Goal: Information Seeking & Learning: Learn about a topic

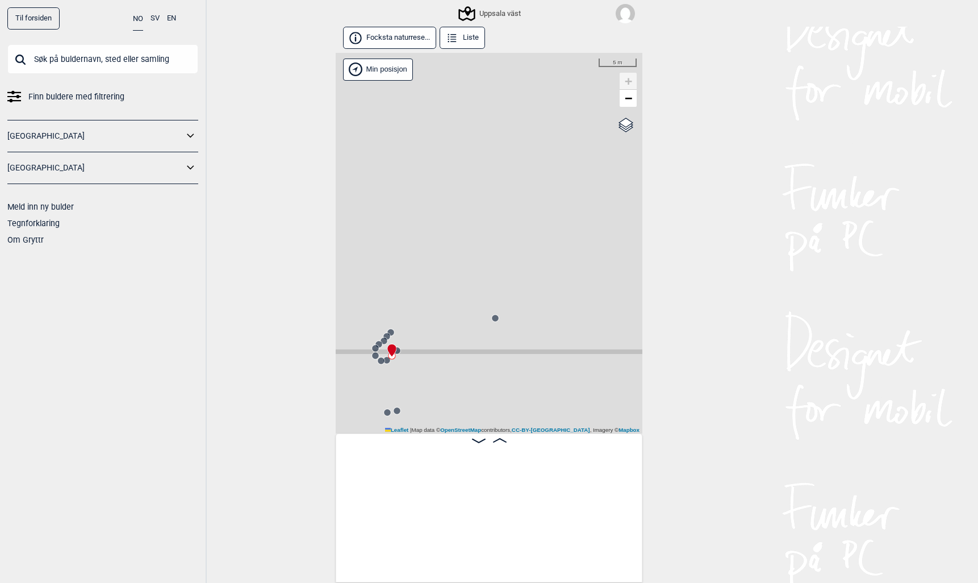
scroll to position [0, 28263]
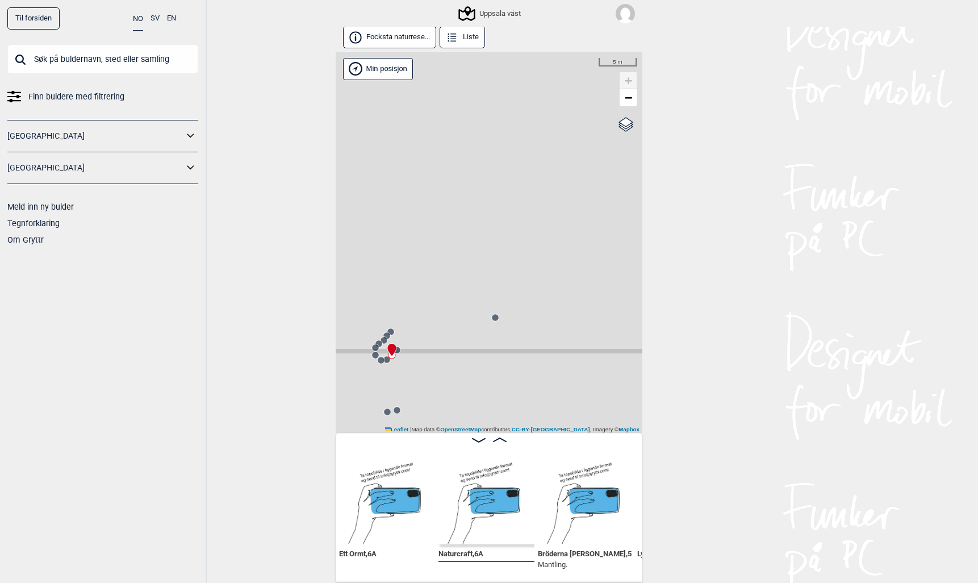
click at [132, 62] on input "text" at bounding box center [102, 59] width 191 height 30
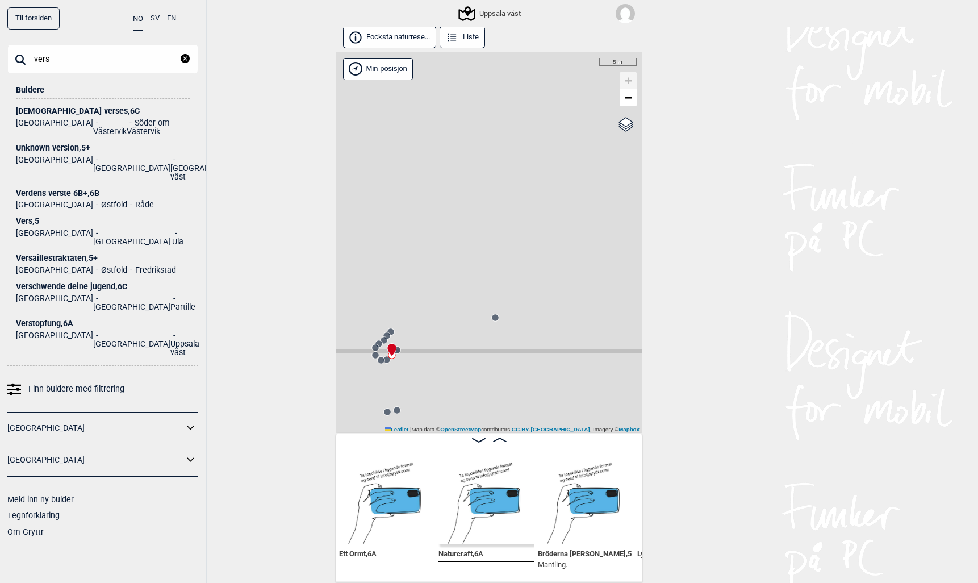
type input "vers"
click at [32, 319] on div "Verstopfung , 6A" at bounding box center [103, 323] width 174 height 9
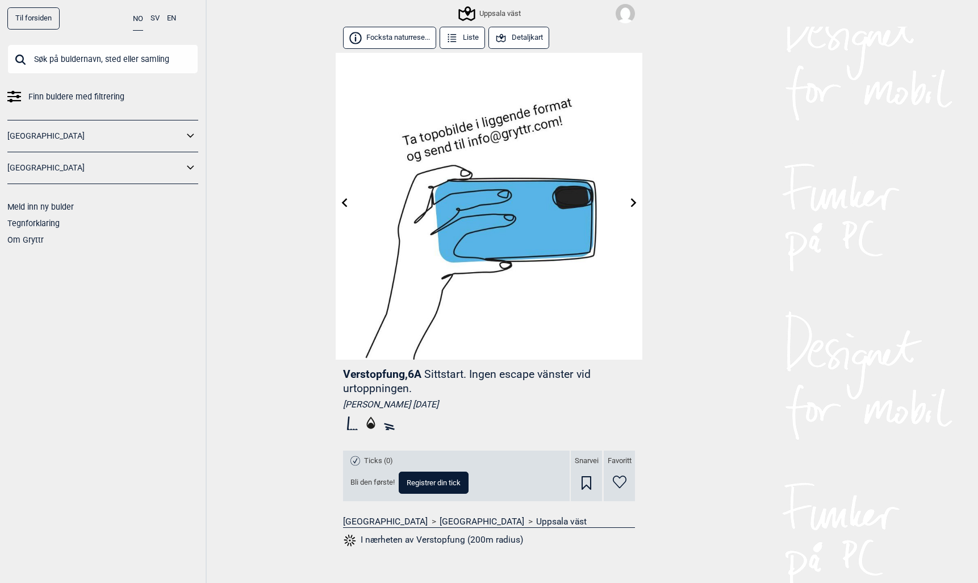
click at [519, 38] on button "Detaljkart" at bounding box center [518, 38] width 61 height 22
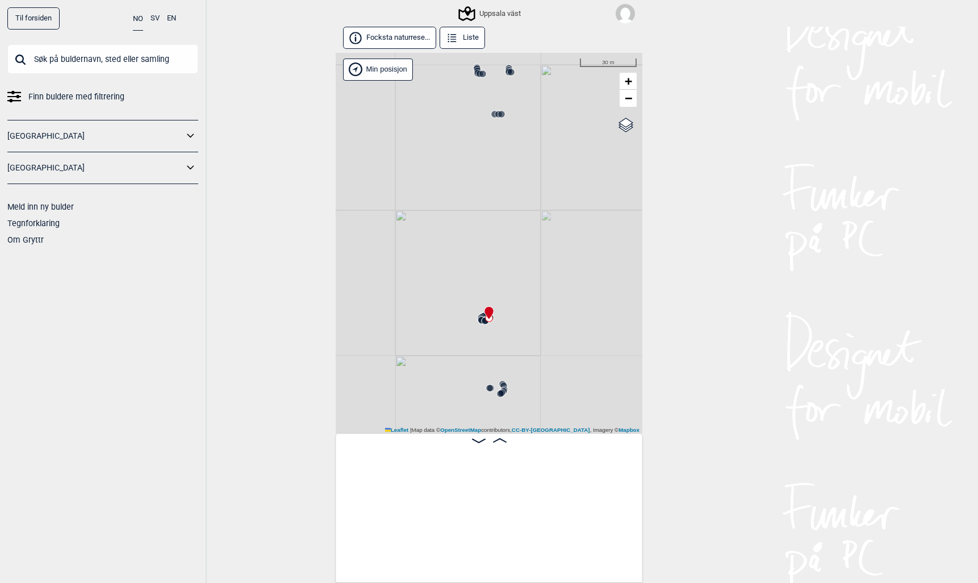
scroll to position [0, 9398]
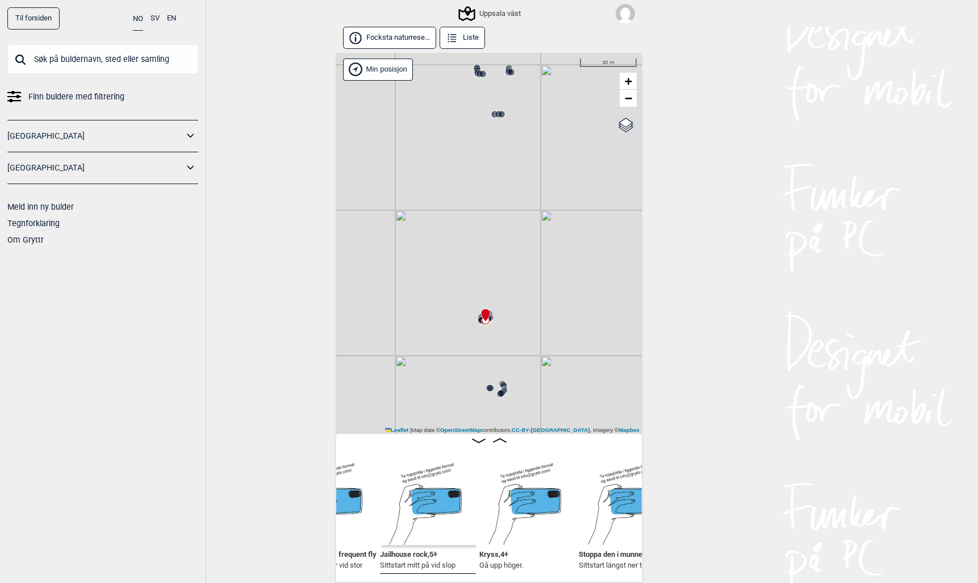
scroll to position [0, 9169]
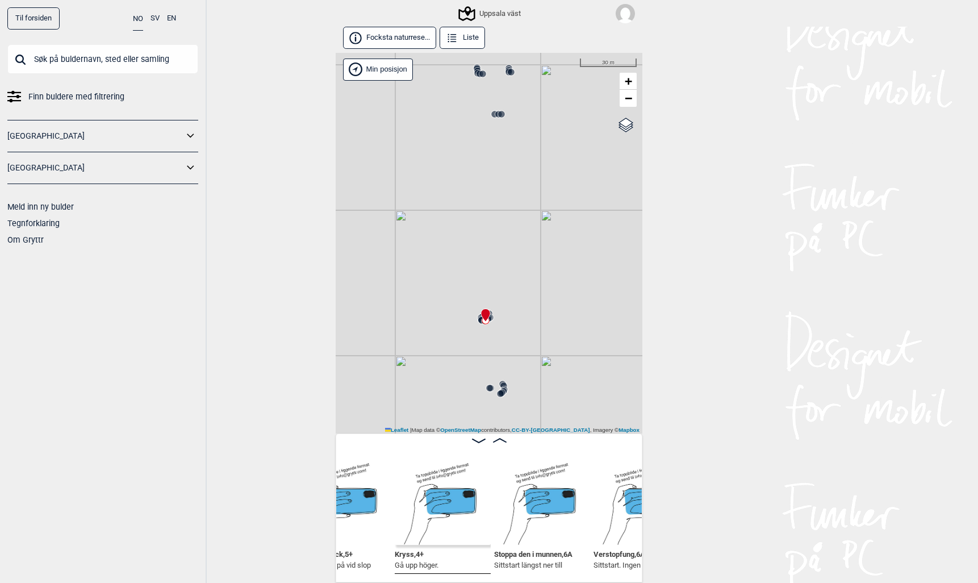
scroll to position [0, 9261]
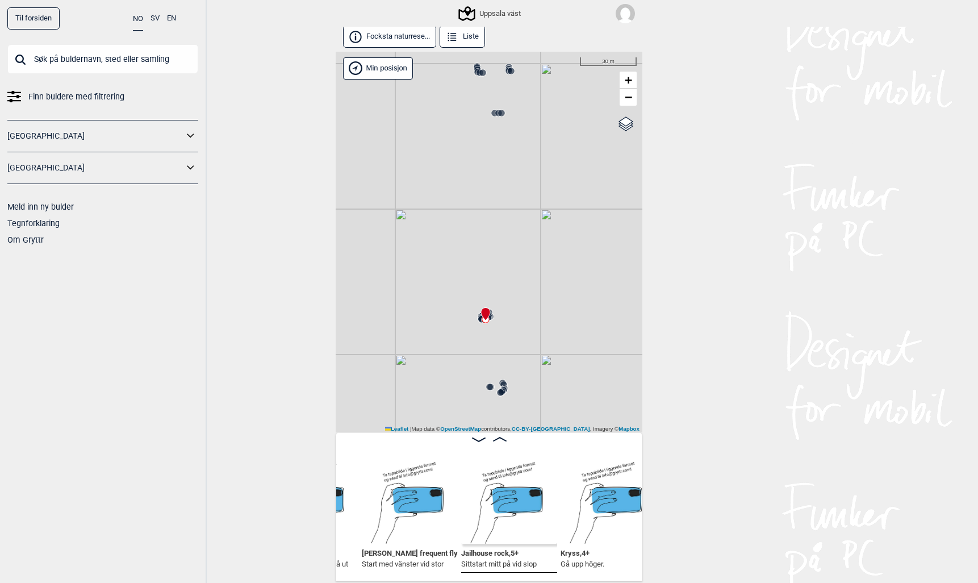
scroll to position [2, 0]
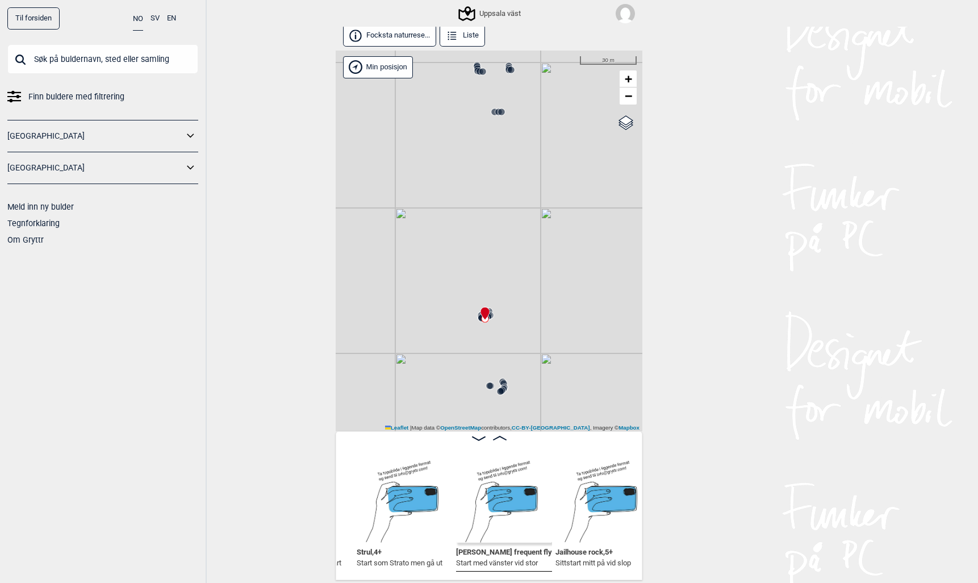
scroll to position [0, 8991]
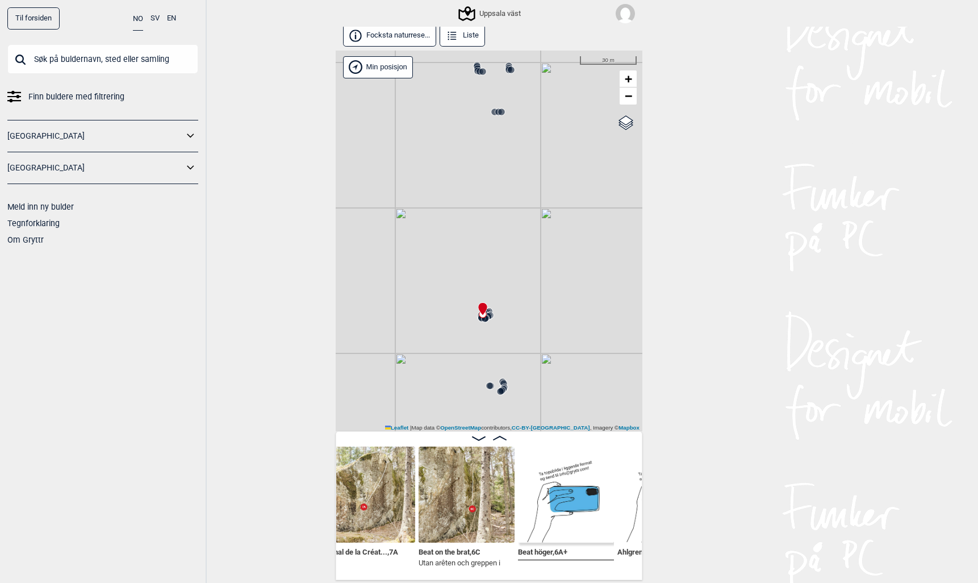
scroll to position [0, 8453]
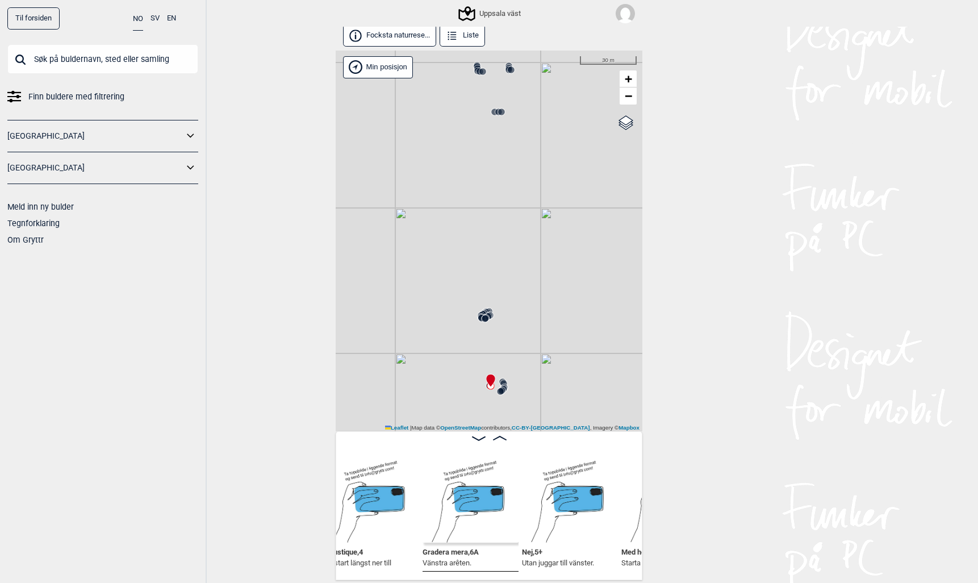
scroll to position [0, 9658]
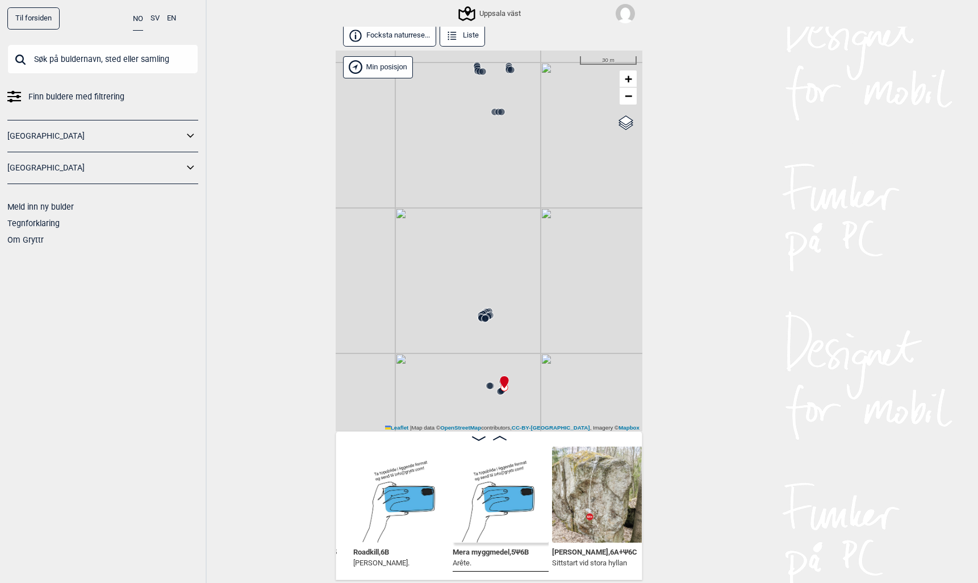
scroll to position [0, 10313]
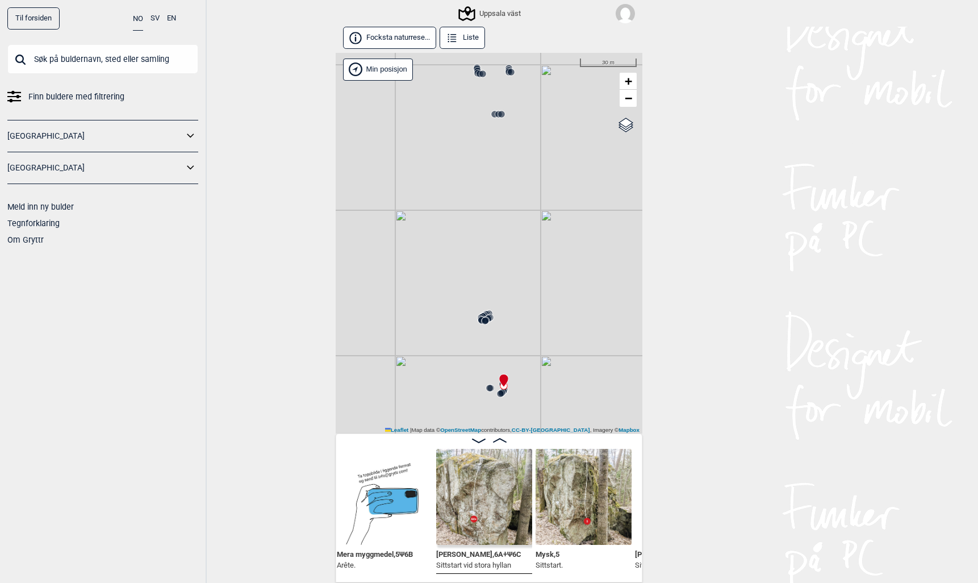
scroll to position [2, 0]
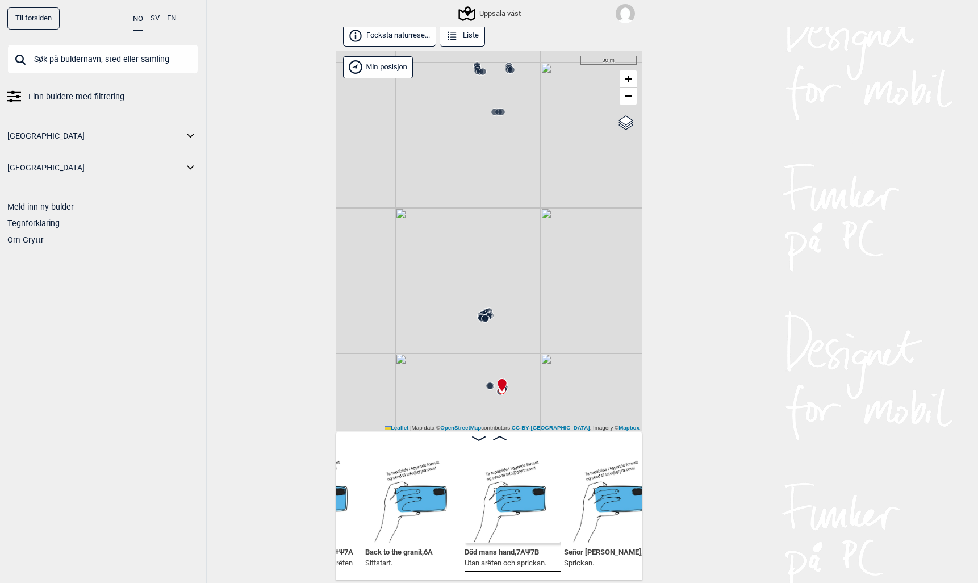
scroll to position [0, 10007]
click at [107, 61] on input "text" at bounding box center [102, 59] width 191 height 30
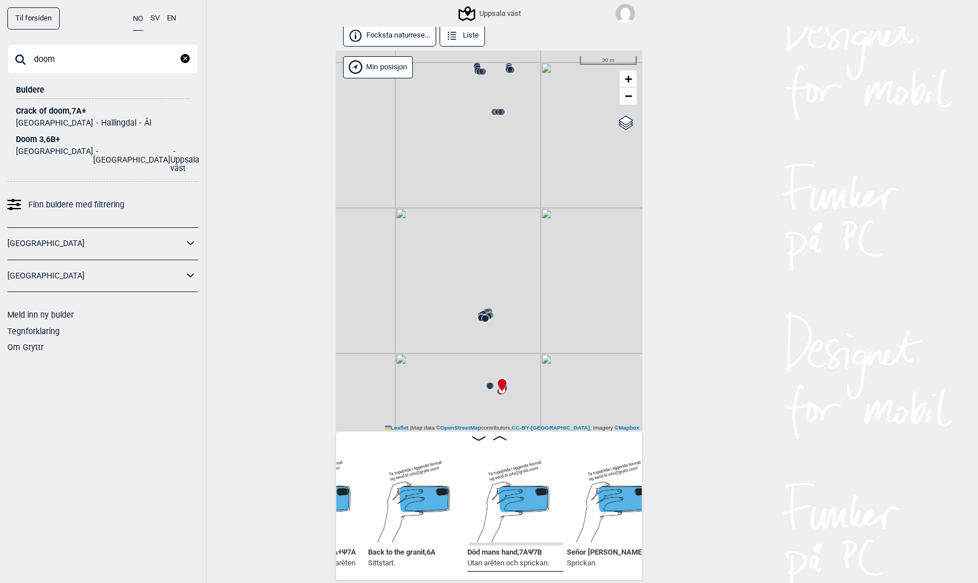
type input "doom"
click at [37, 139] on div "Doom 3 , 6B+" at bounding box center [103, 139] width 174 height 9
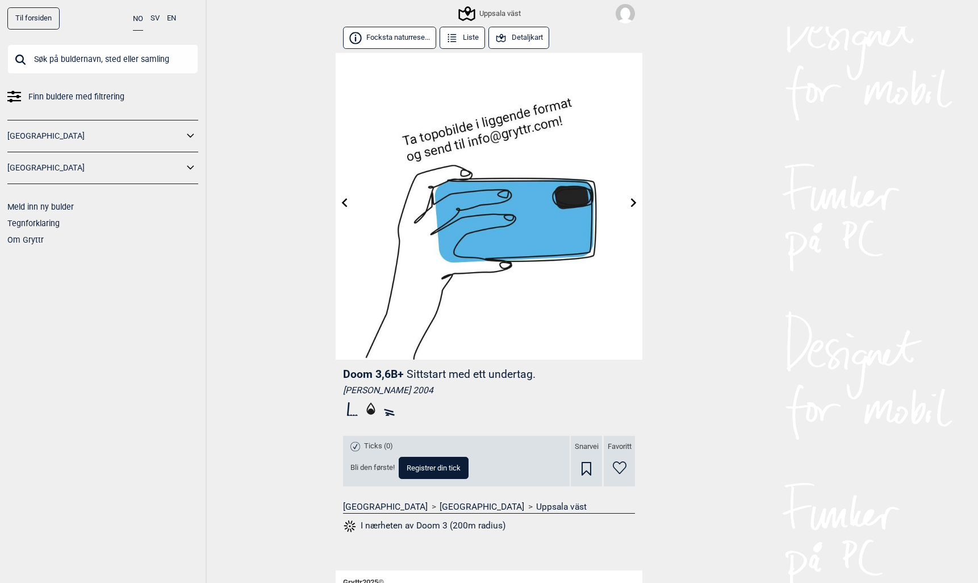
click at [515, 38] on button "Detaljkart" at bounding box center [518, 38] width 61 height 22
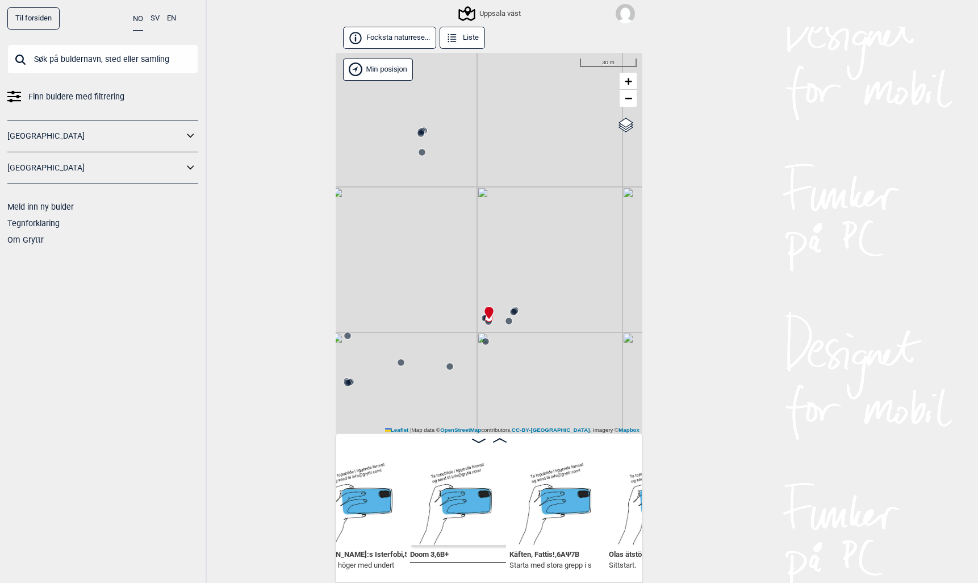
scroll to position [1, 0]
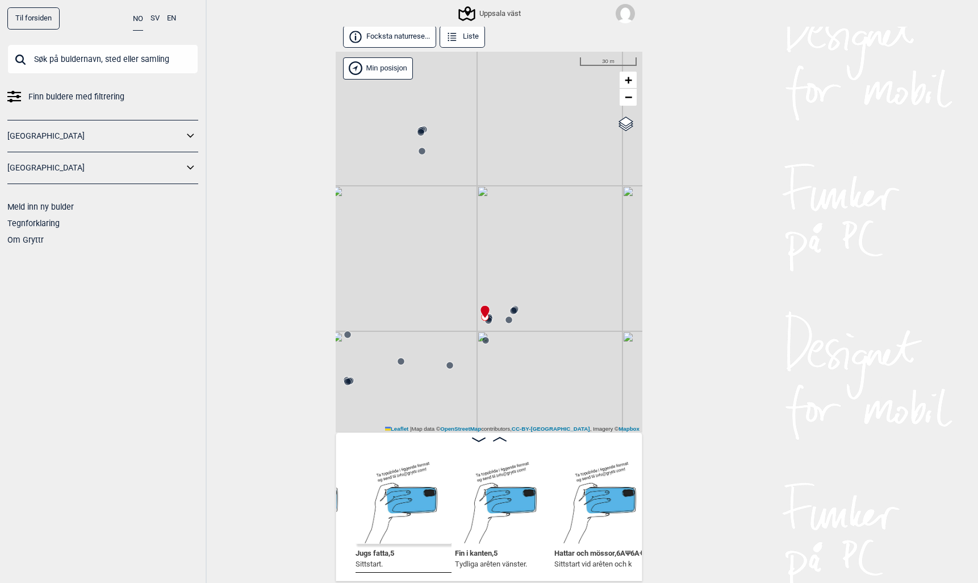
scroll to position [0, 6628]
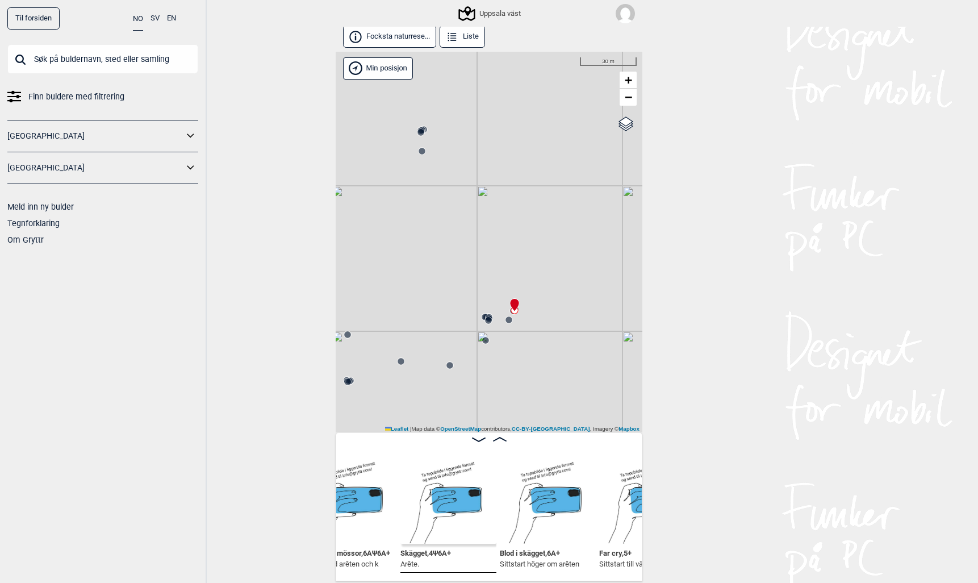
scroll to position [0, 6894]
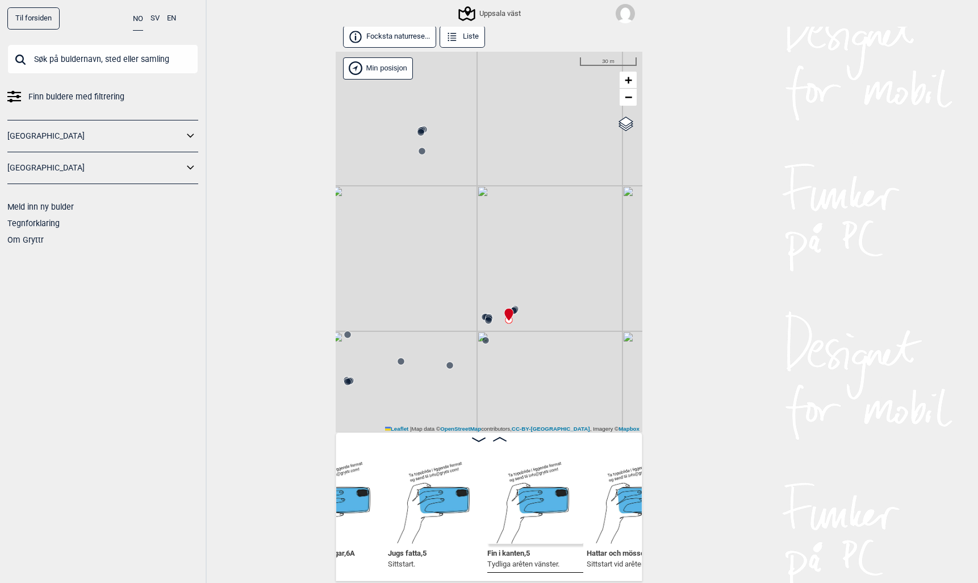
scroll to position [2, 0]
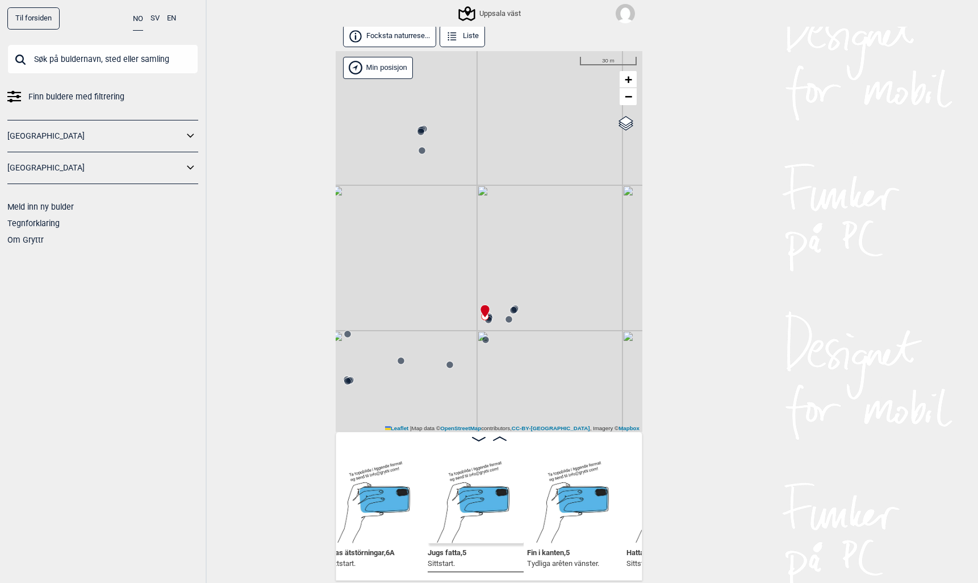
scroll to position [0, 6505]
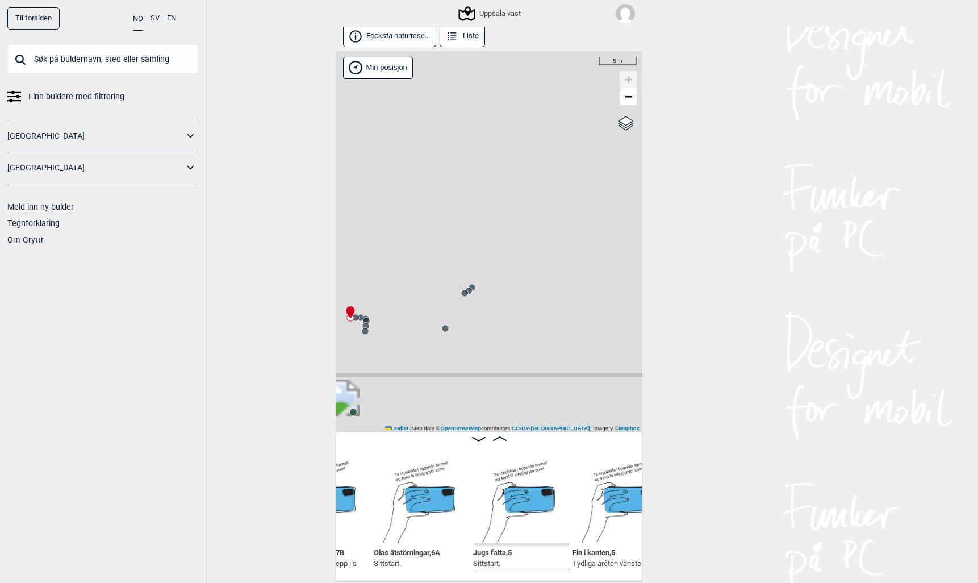
click at [500, 438] on icon at bounding box center [500, 438] width 14 height 5
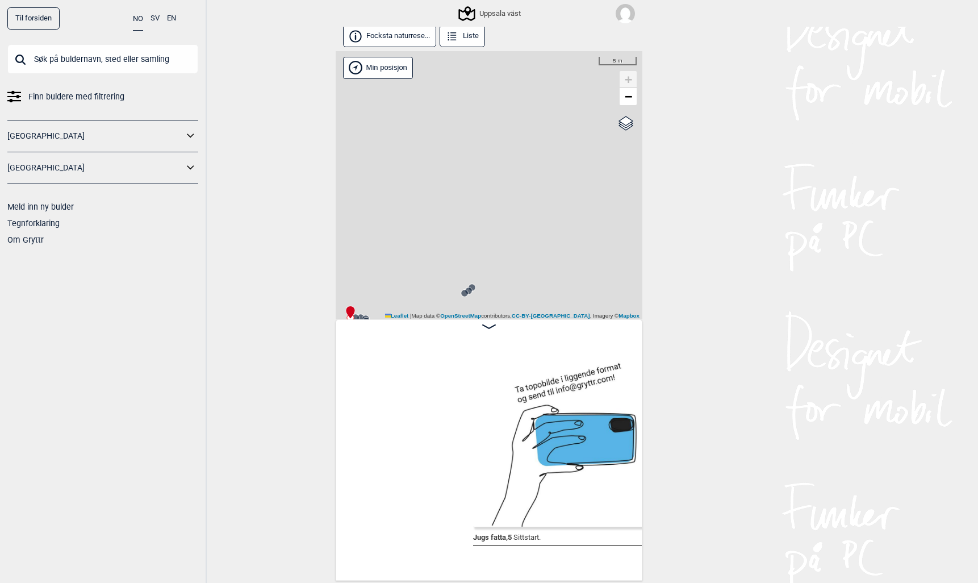
scroll to position [0, 6640]
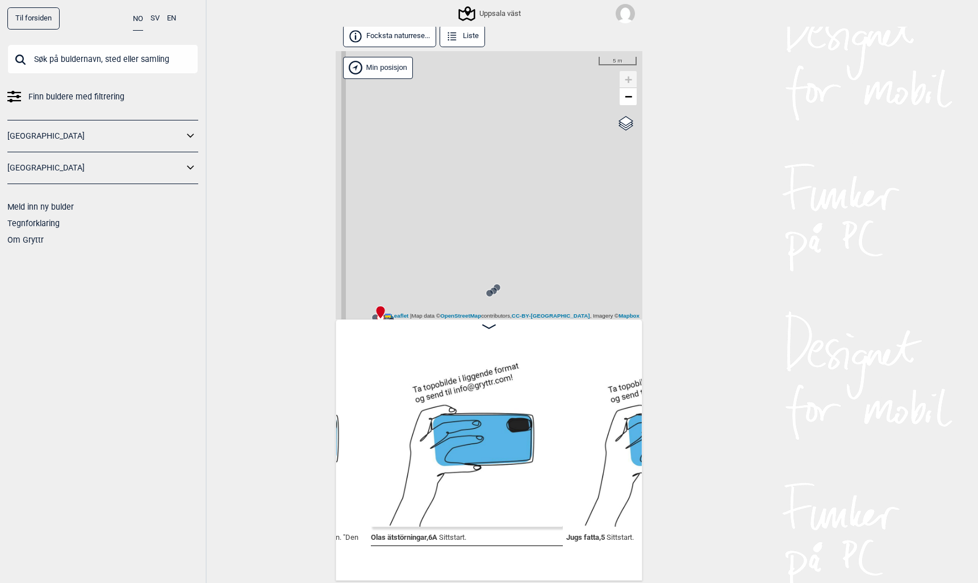
scroll to position [0, 6579]
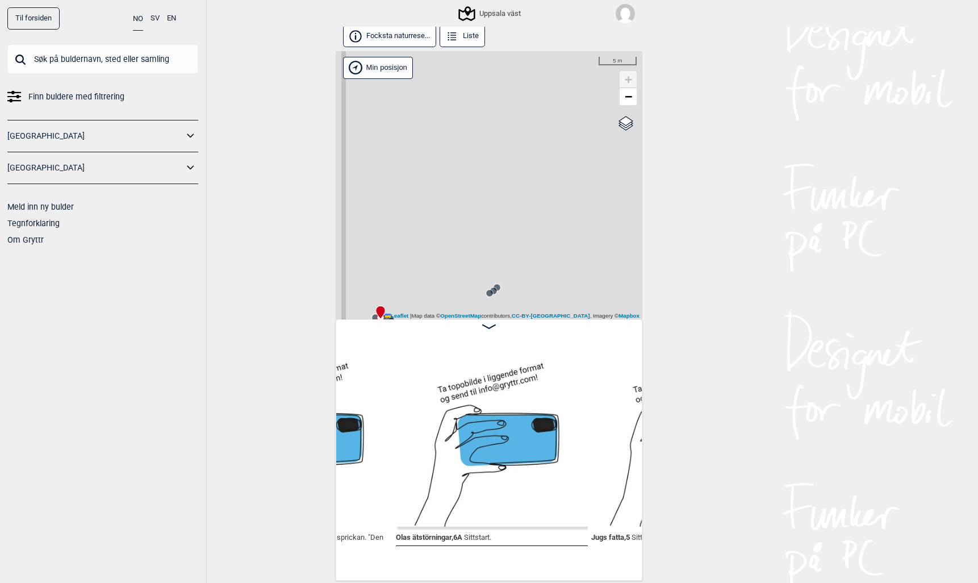
click at [49, 56] on input "text" at bounding box center [102, 59] width 191 height 30
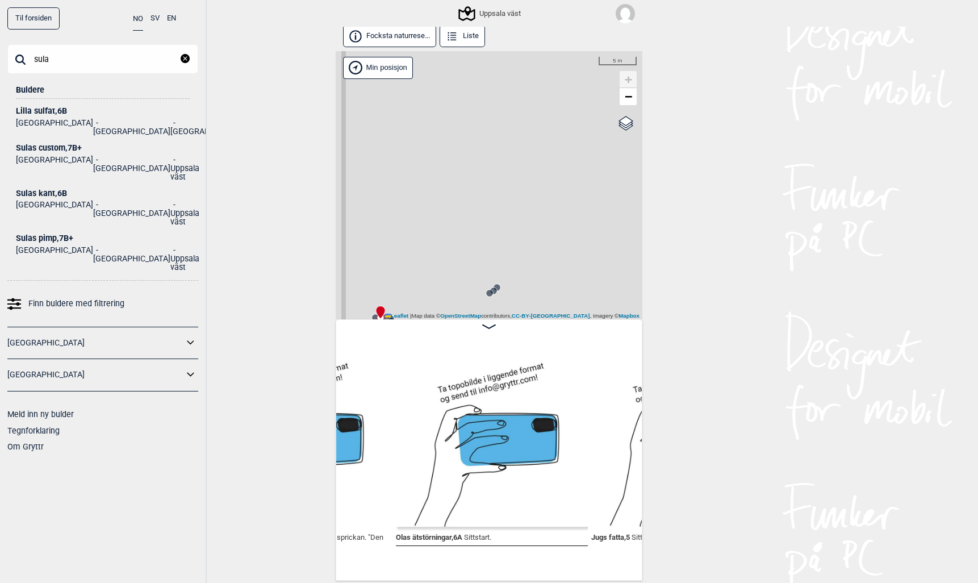
type input "sula"
click at [36, 144] on div "Sulas custom , 7B+" at bounding box center [103, 148] width 174 height 9
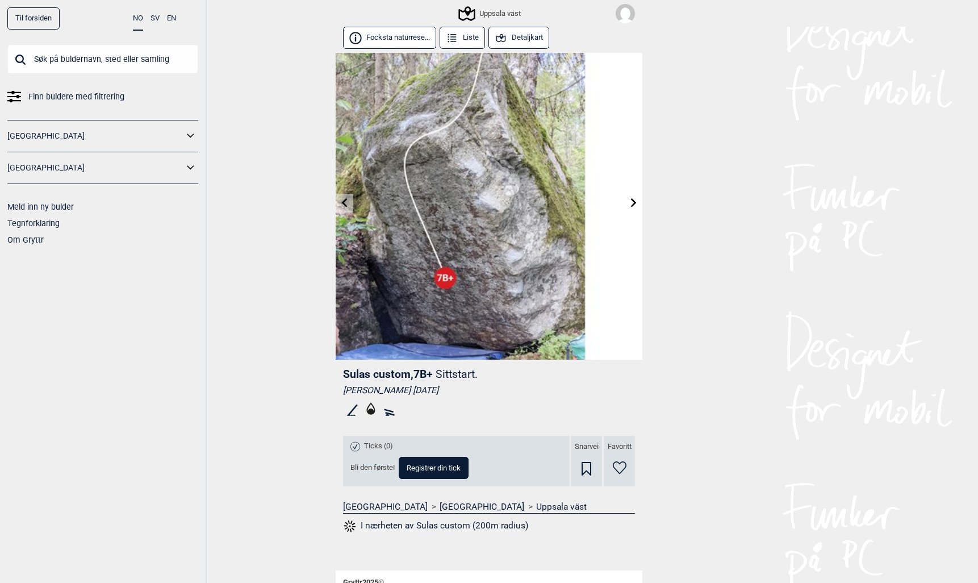
click at [518, 38] on button "Detaljkart" at bounding box center [518, 38] width 61 height 22
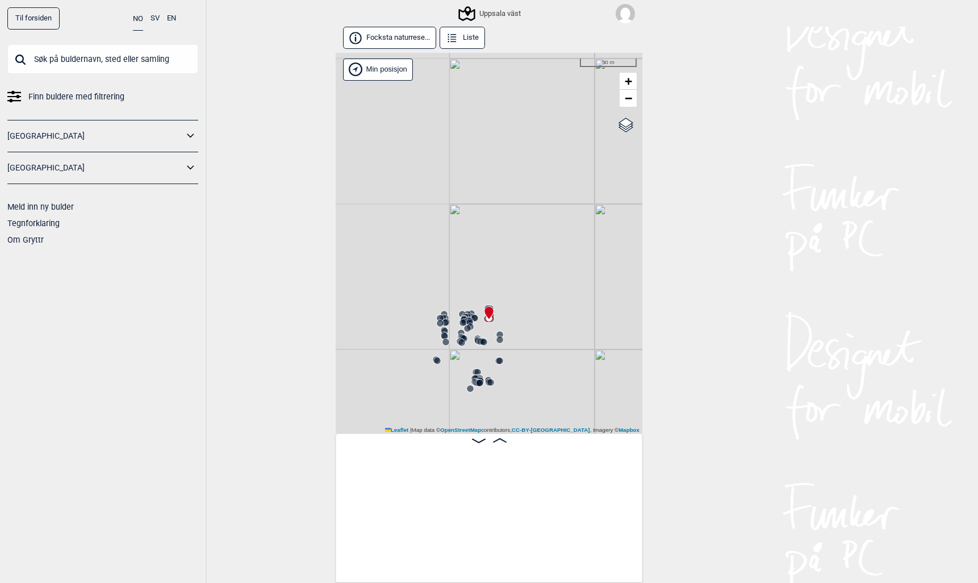
scroll to position [0, 10838]
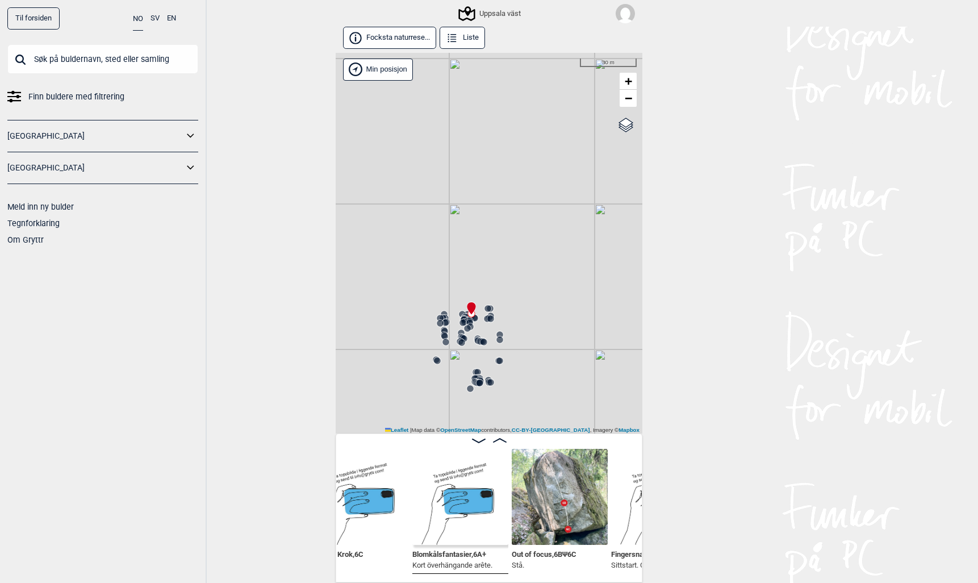
scroll to position [0, 11978]
click at [499, 438] on icon at bounding box center [500, 440] width 14 height 5
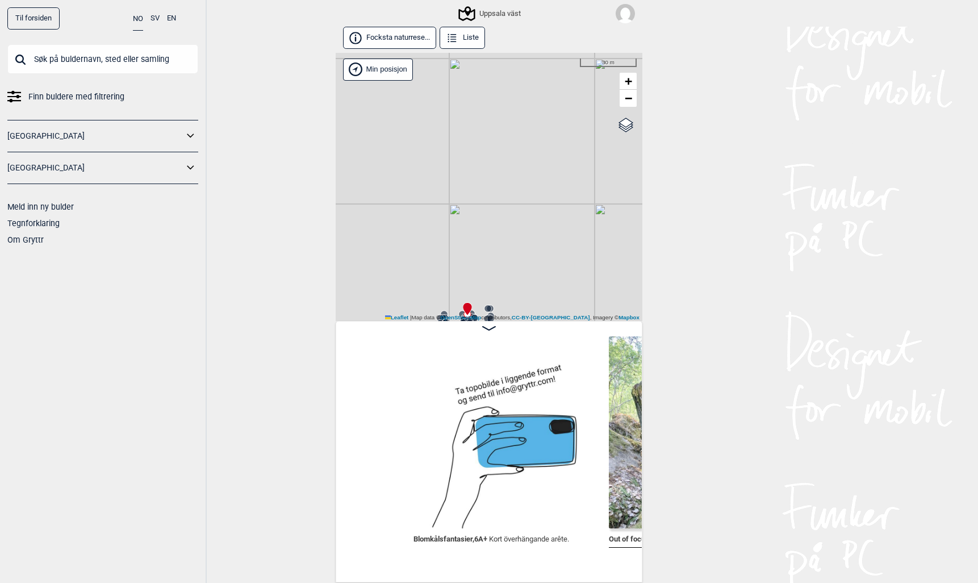
scroll to position [0, 12053]
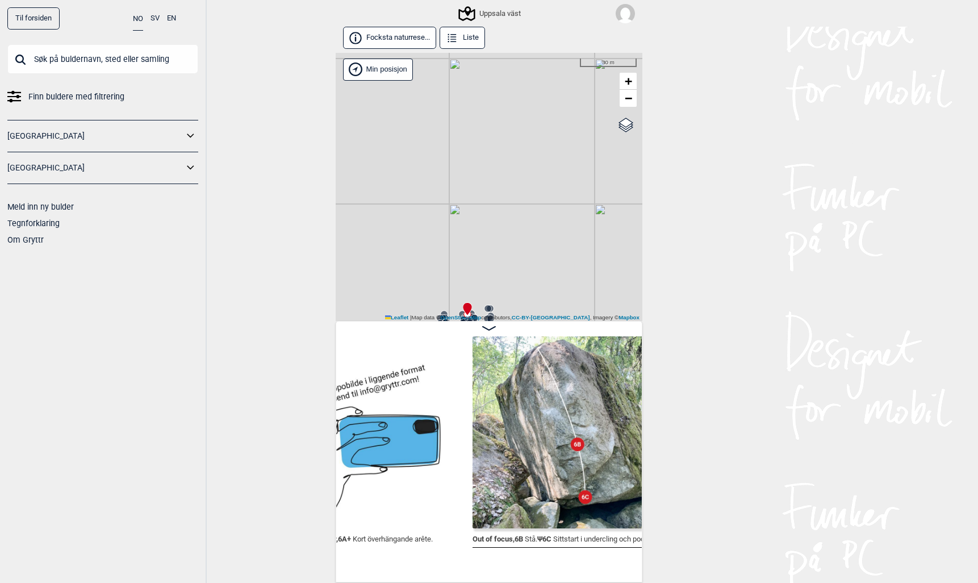
scroll to position [0, 12184]
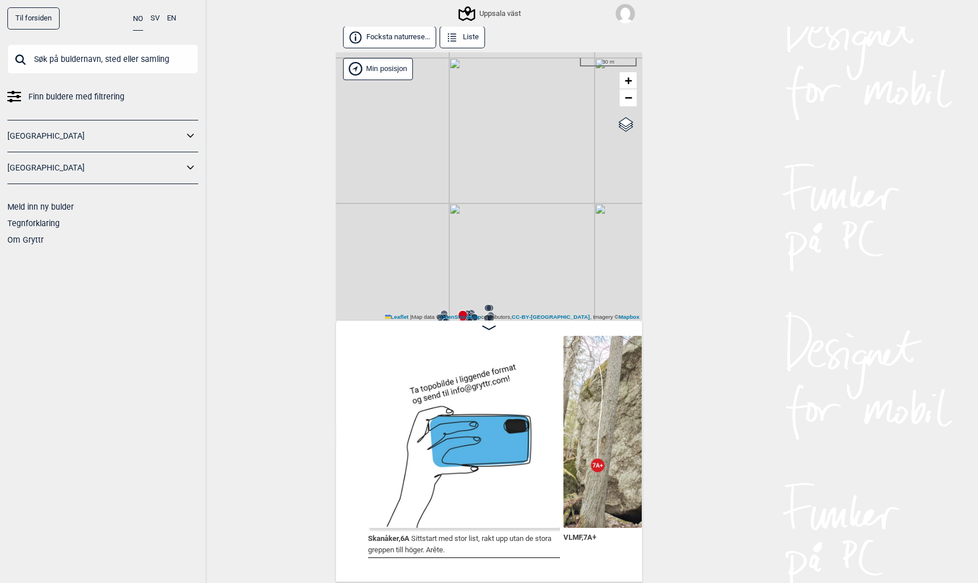
scroll to position [0, 13979]
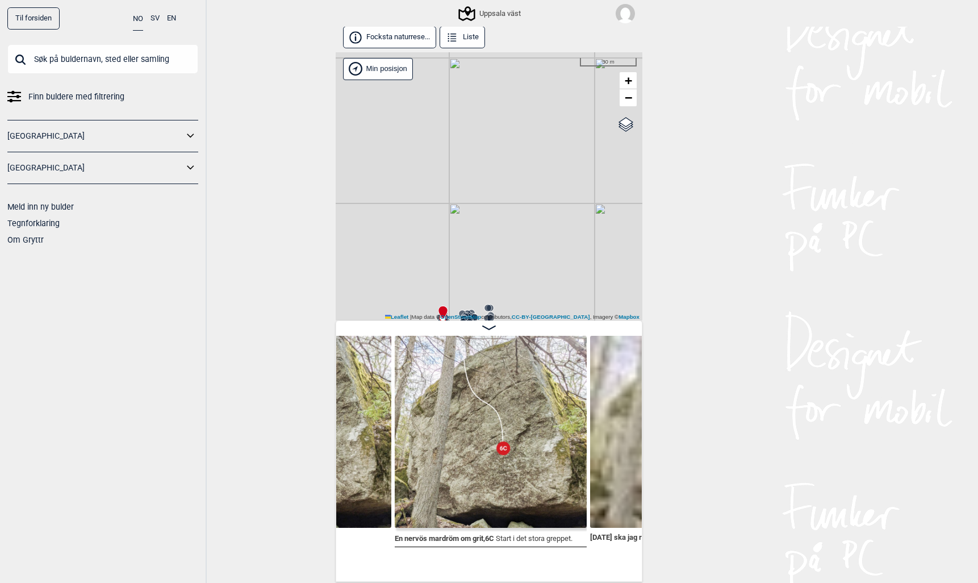
scroll to position [0, 14347]
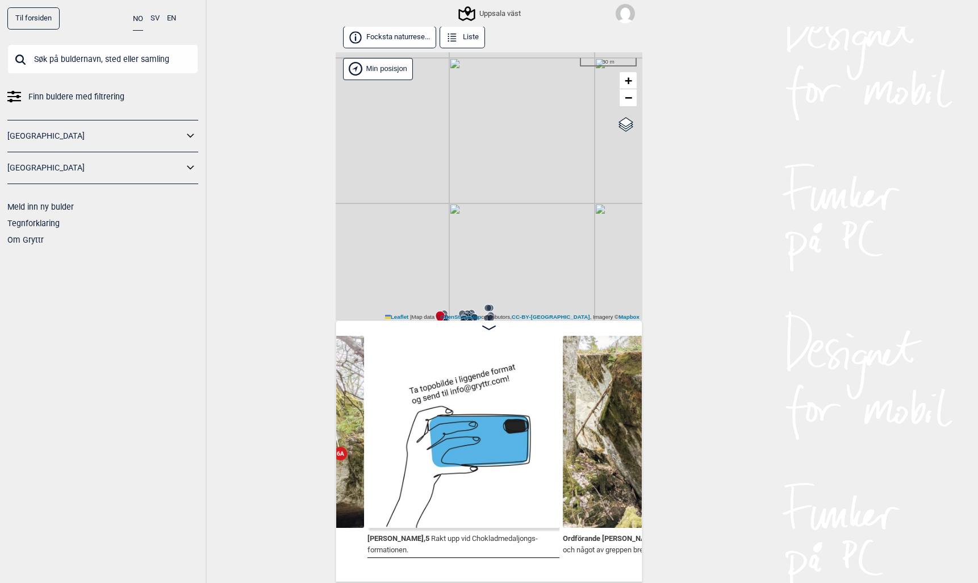
scroll to position [0, 14771]
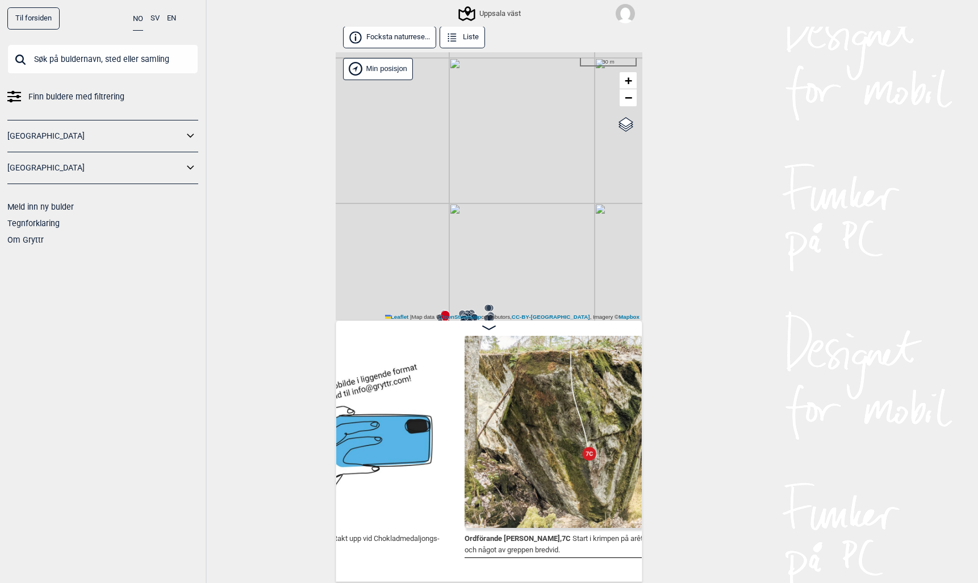
scroll to position [0, 14890]
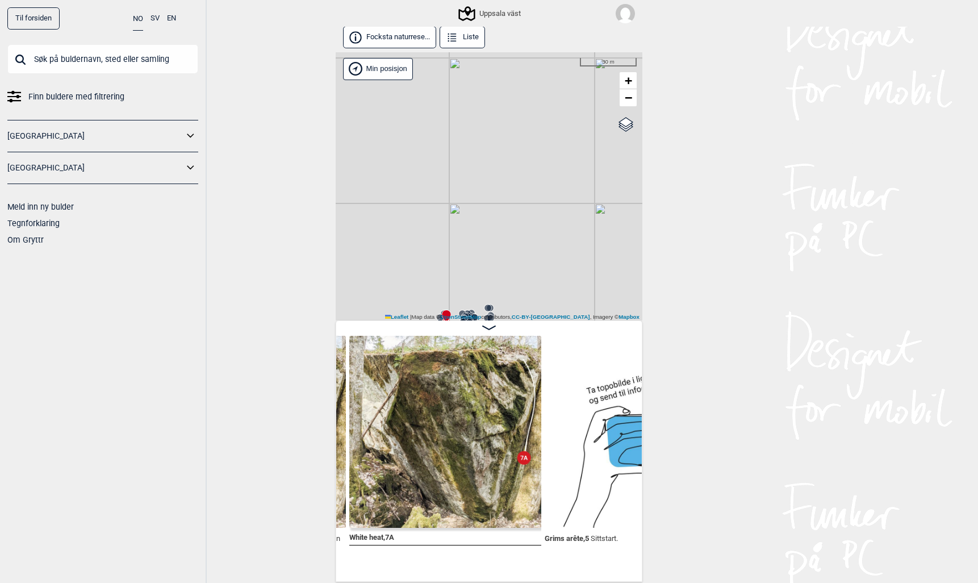
scroll to position [0, 15174]
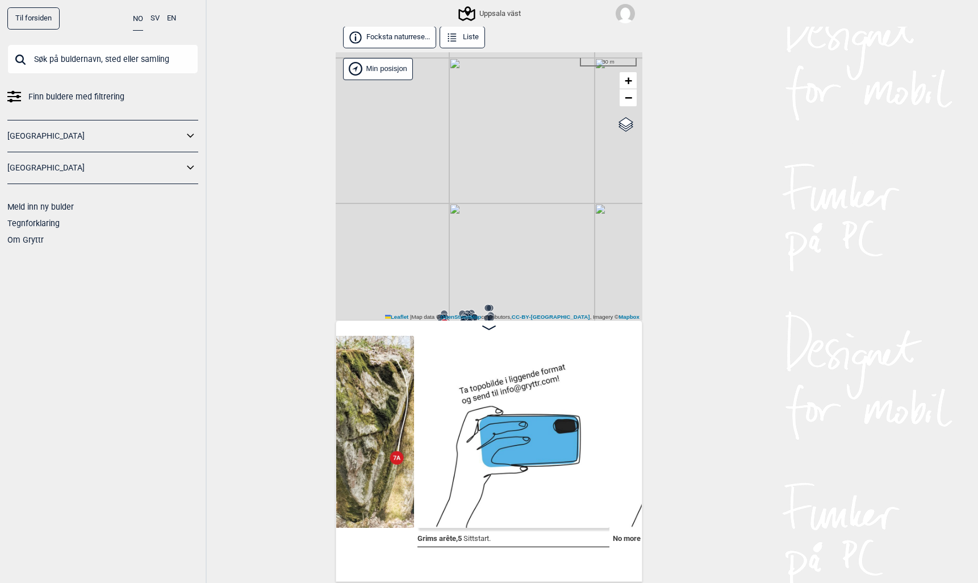
scroll to position [0, 15305]
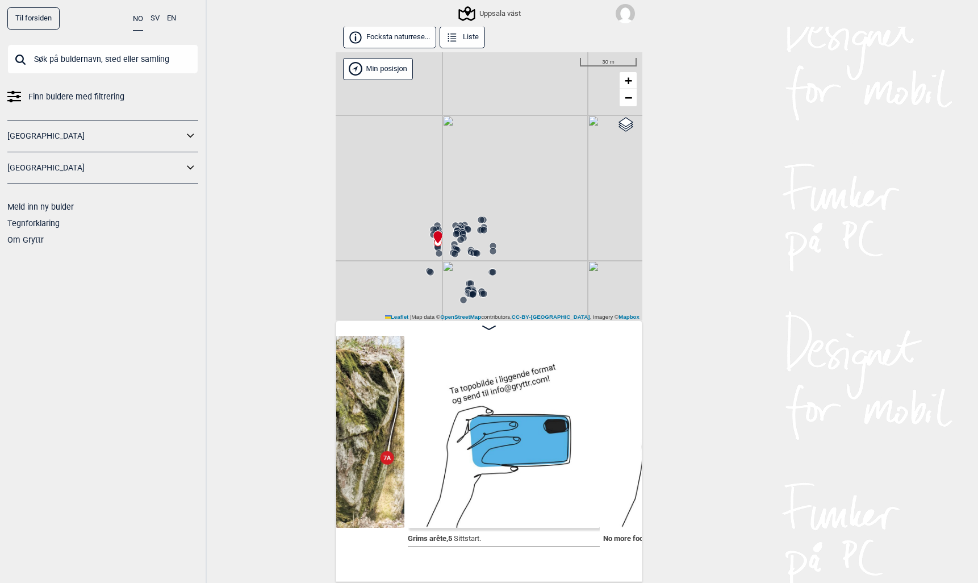
drag, startPoint x: 470, startPoint y: 257, endPoint x: 462, endPoint y: 161, distance: 96.8
click at [462, 161] on div "Uppsala väst" at bounding box center [489, 186] width 307 height 269
click at [466, 279] on circle at bounding box center [467, 281] width 7 height 7
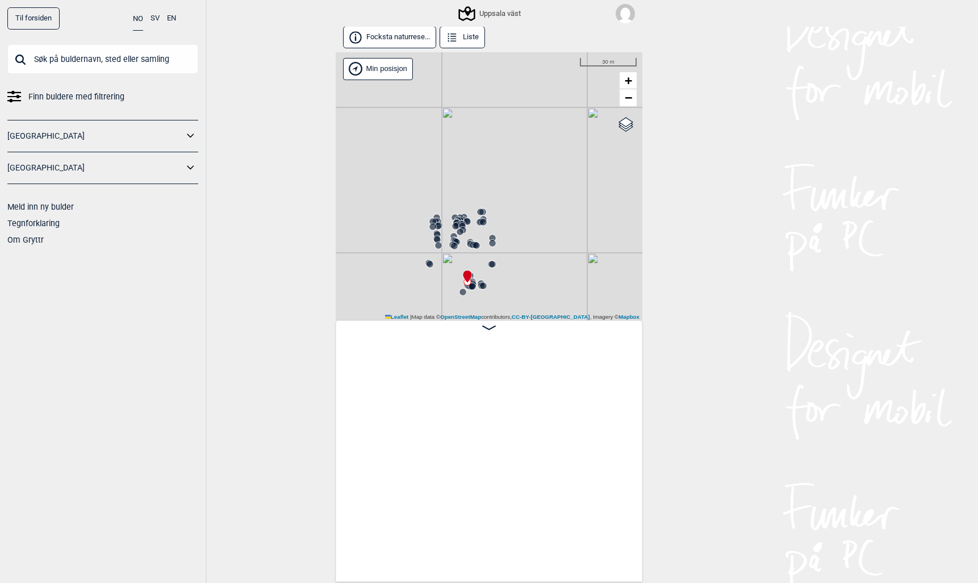
scroll to position [0, 19269]
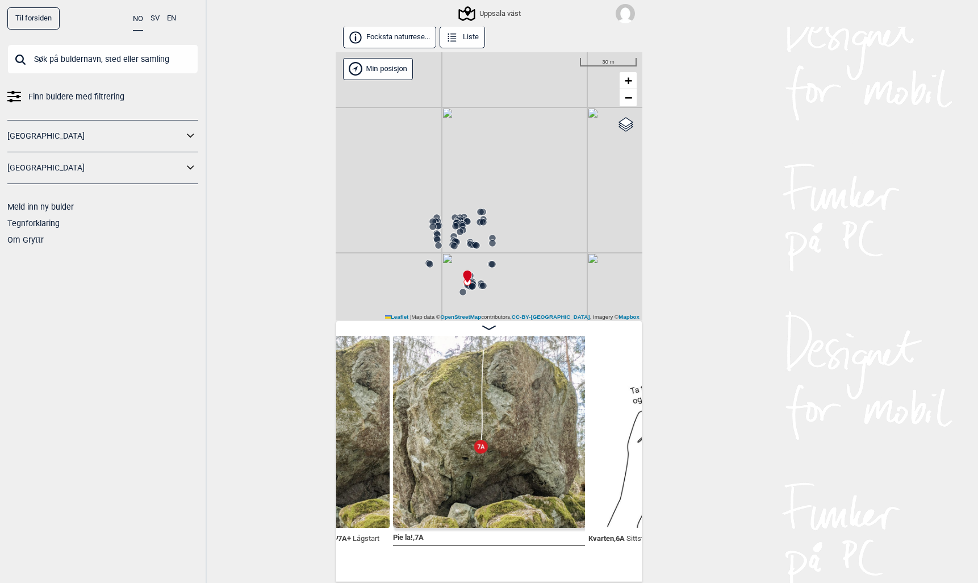
click at [470, 241] on icon at bounding box center [473, 244] width 9 height 9
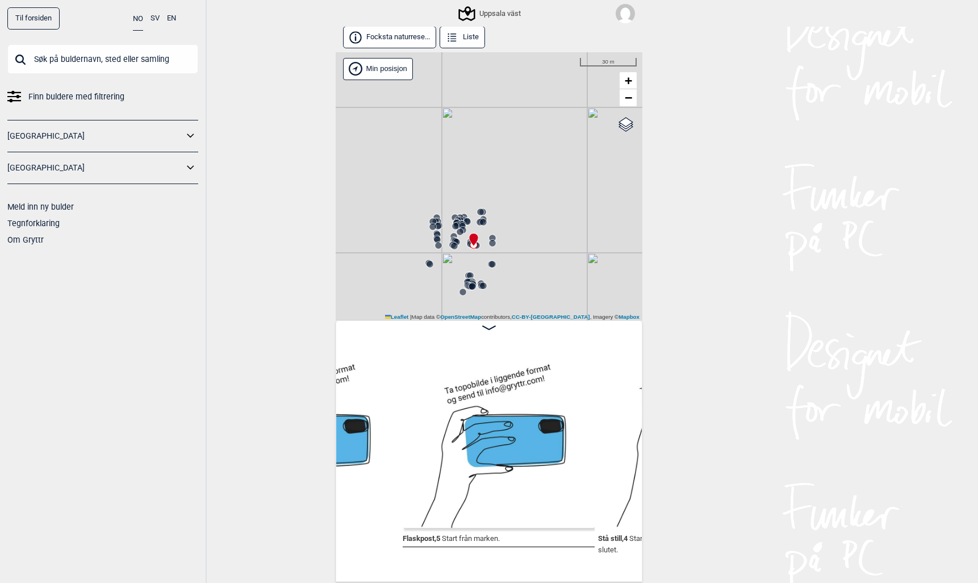
scroll to position [0, 17435]
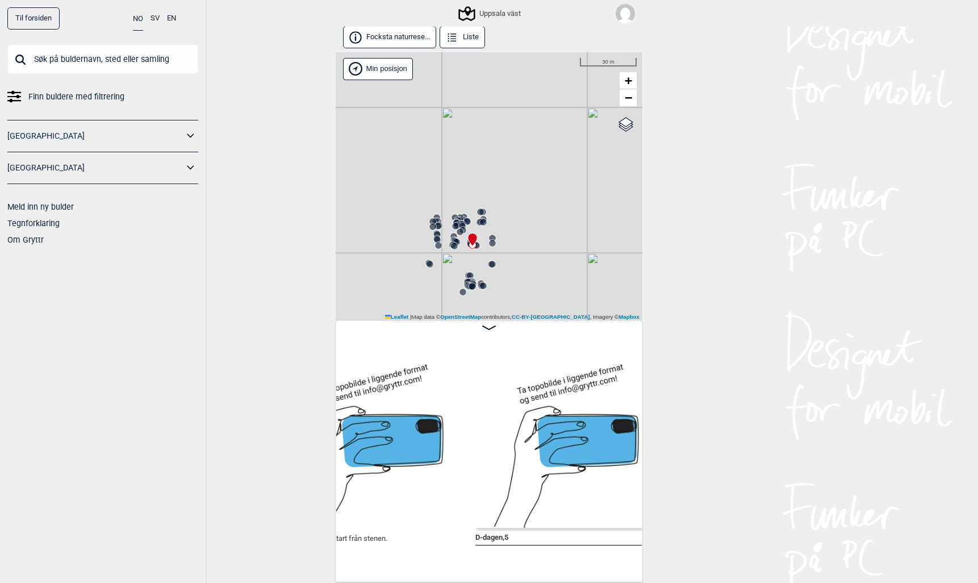
scroll to position [0, 17169]
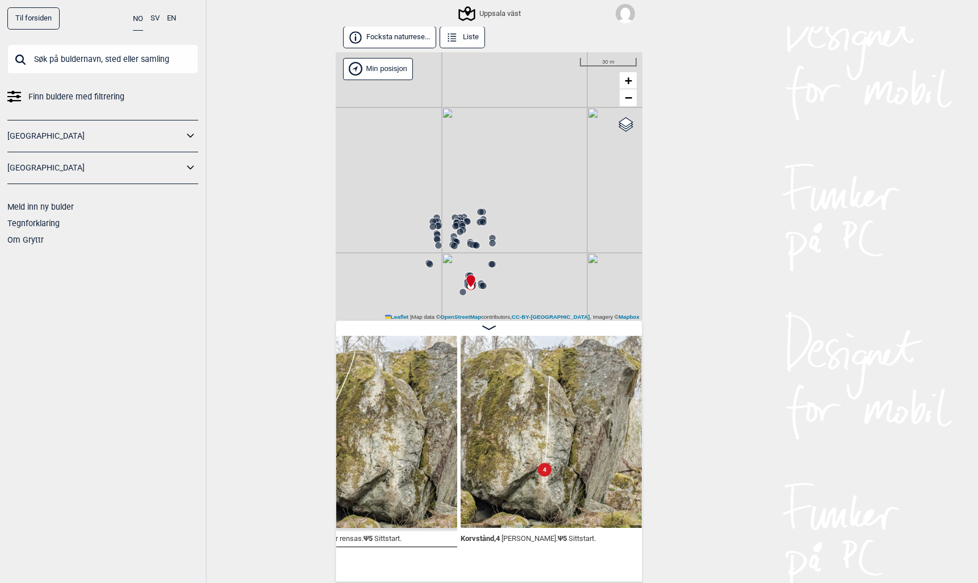
scroll to position [0, 19528]
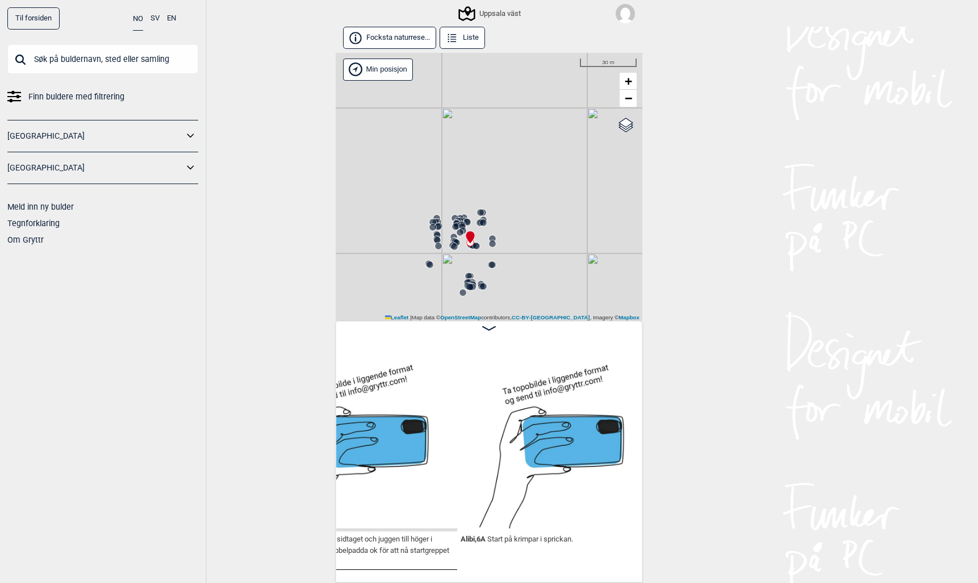
click at [35, 19] on link "Til forsiden" at bounding box center [33, 18] width 52 height 22
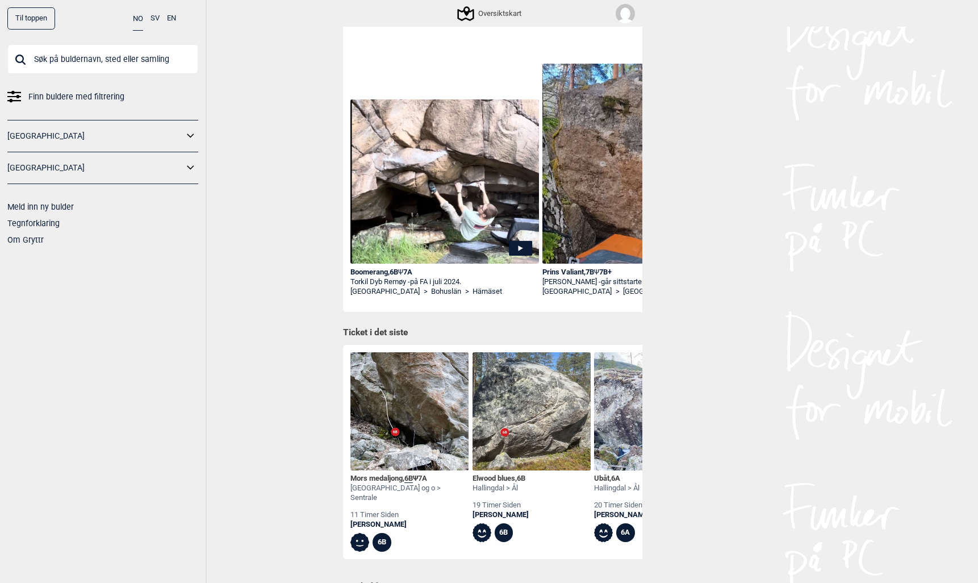
click at [519, 248] on icon at bounding box center [520, 248] width 5 height 6
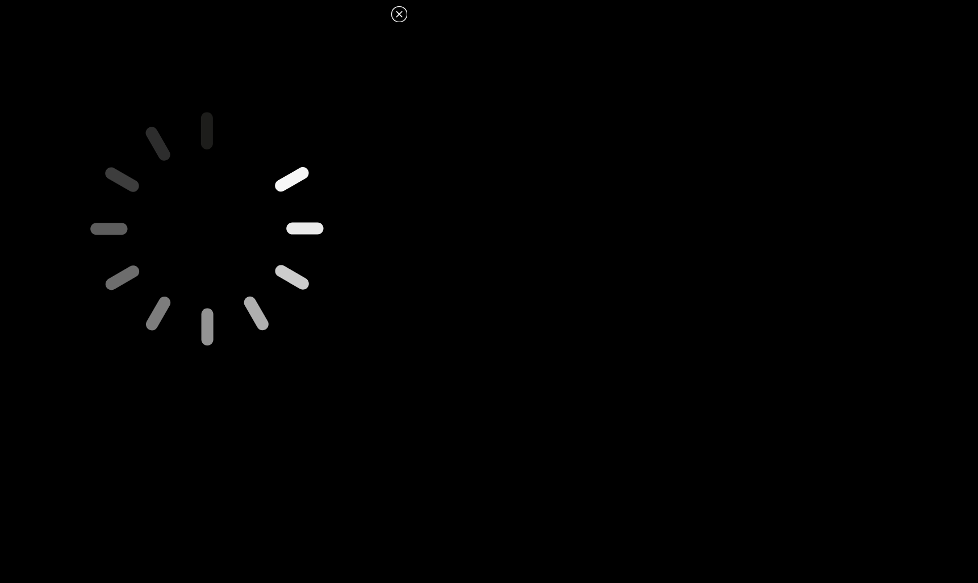
click at [399, 14] on icon at bounding box center [399, 14] width 6 height 6
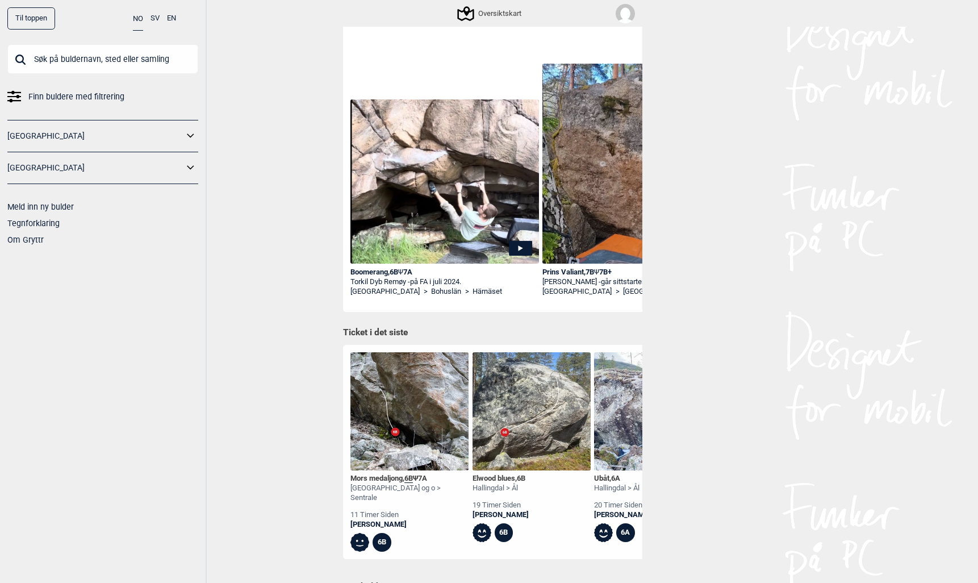
click at [521, 249] on icon at bounding box center [520, 248] width 23 height 15
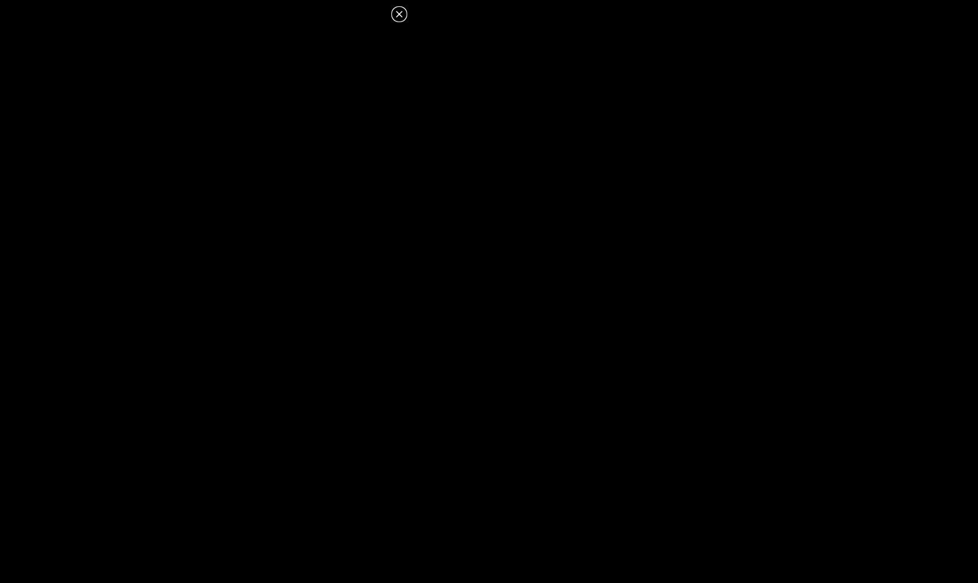
click at [399, 12] on icon at bounding box center [399, 14] width 14 height 14
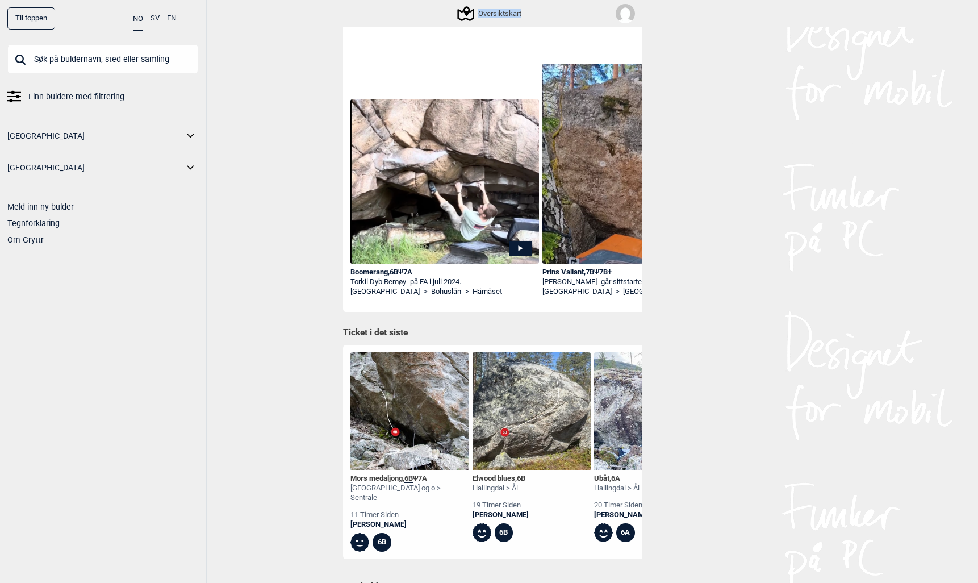
click at [399, 12] on div "Oversiktskart" at bounding box center [489, 13] width 307 height 27
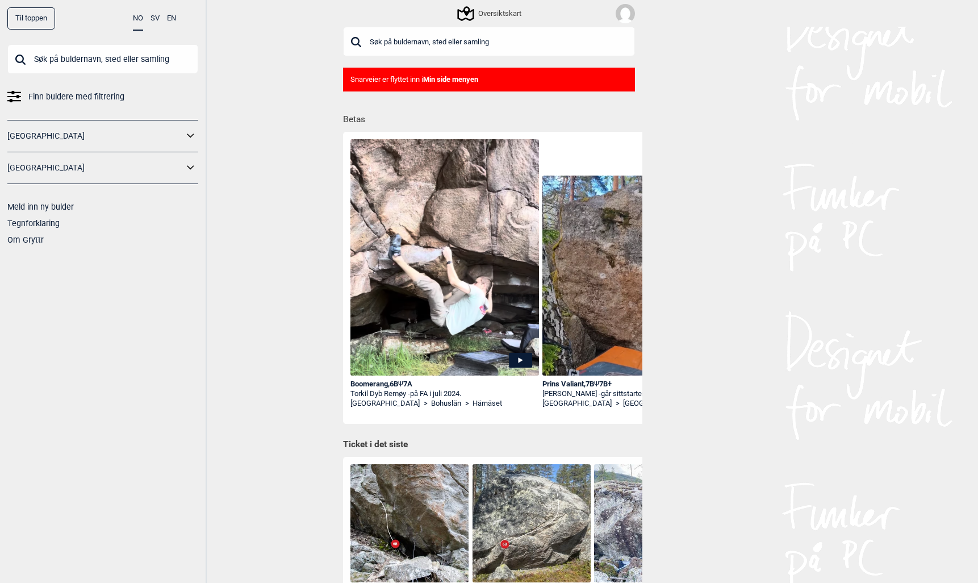
click at [552, 382] on div "Prins Valiant , 7B Ψ 7B+" at bounding box center [636, 384] width 189 height 10
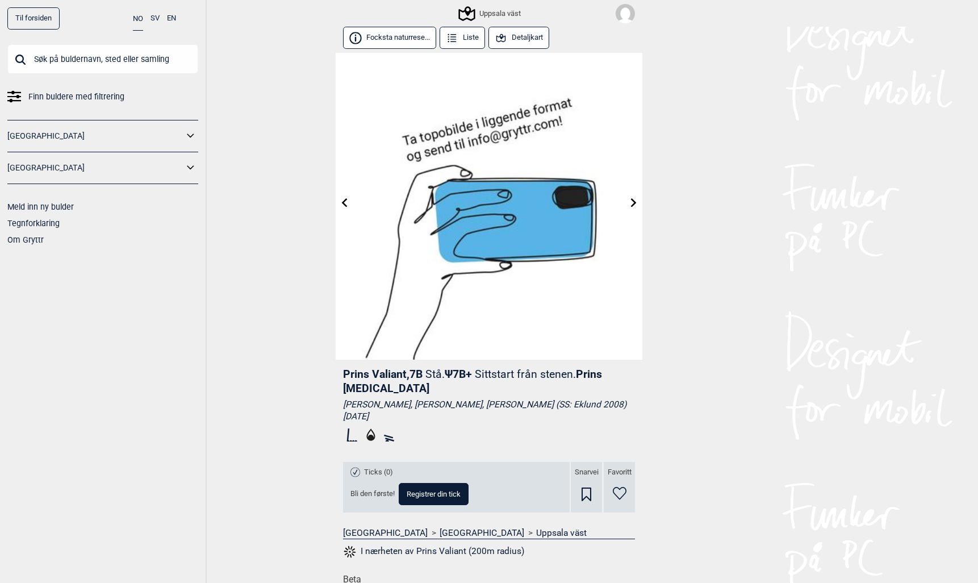
click at [516, 36] on button "Detaljkart" at bounding box center [518, 38] width 61 height 22
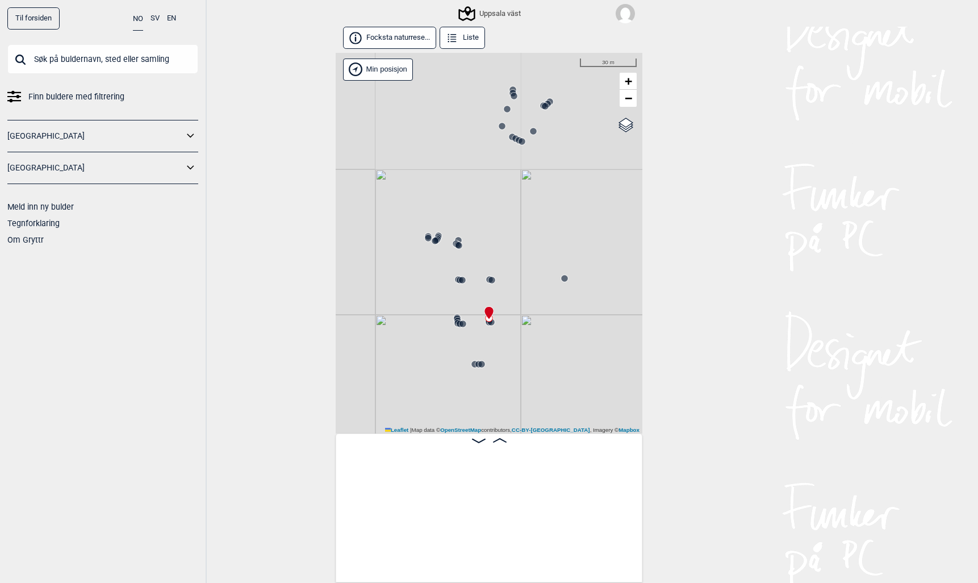
scroll to position [0, 4023]
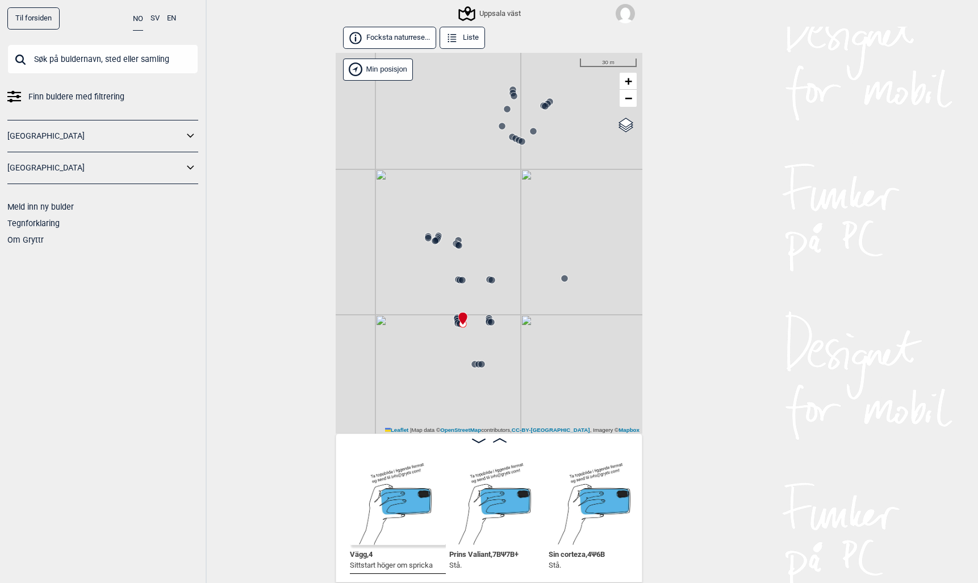
click at [507, 107] on circle at bounding box center [507, 109] width 7 height 7
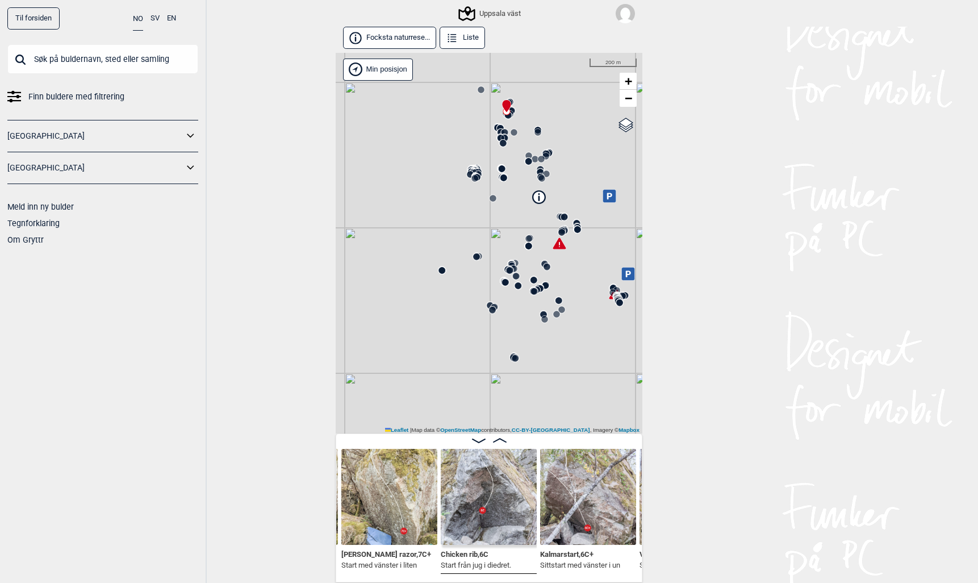
scroll to position [0, 833]
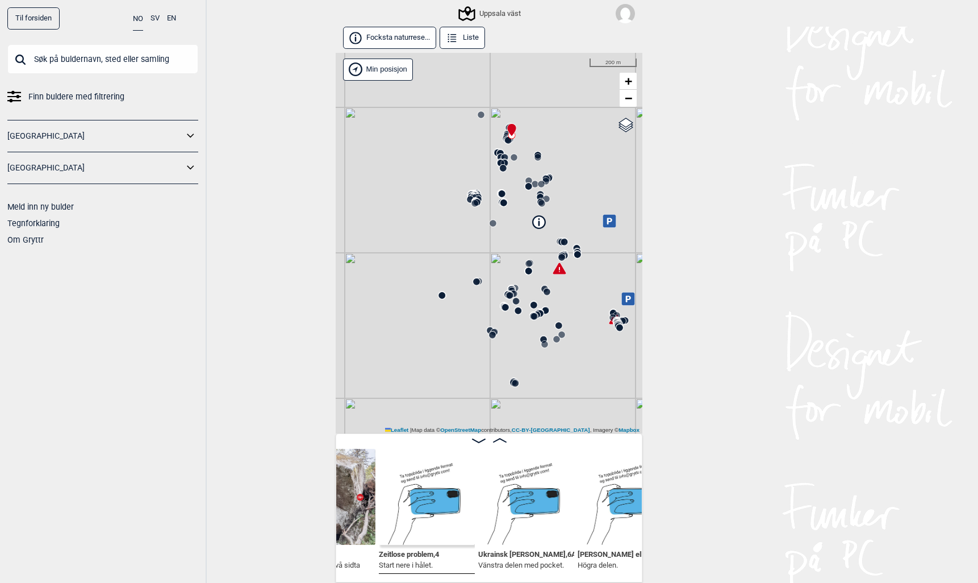
scroll to position [0, 1832]
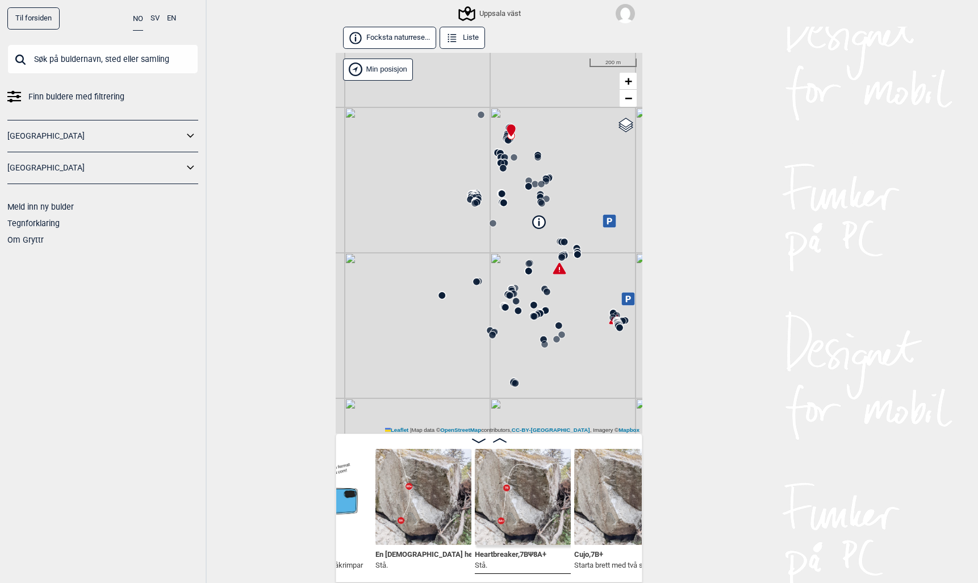
scroll to position [0, 1523]
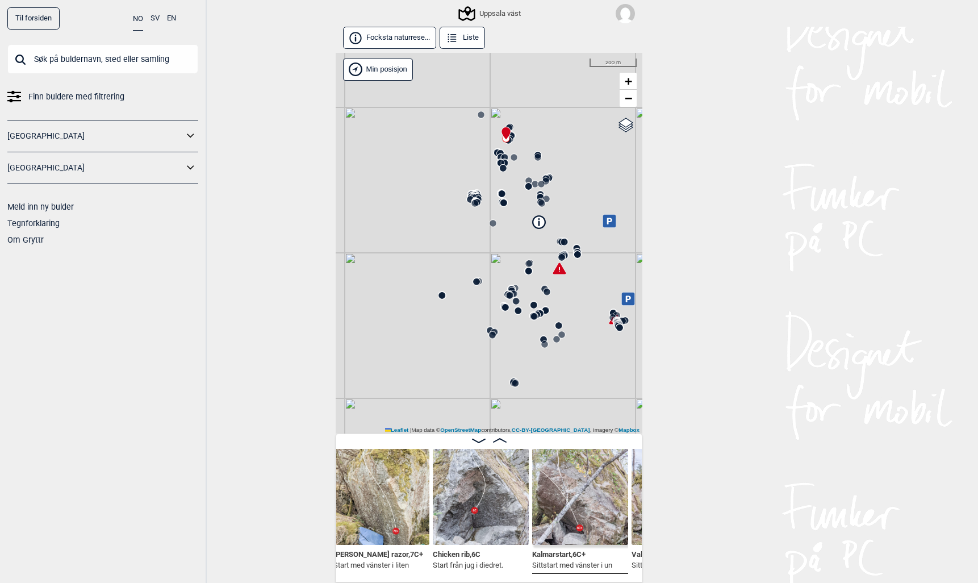
scroll to position [0, 775]
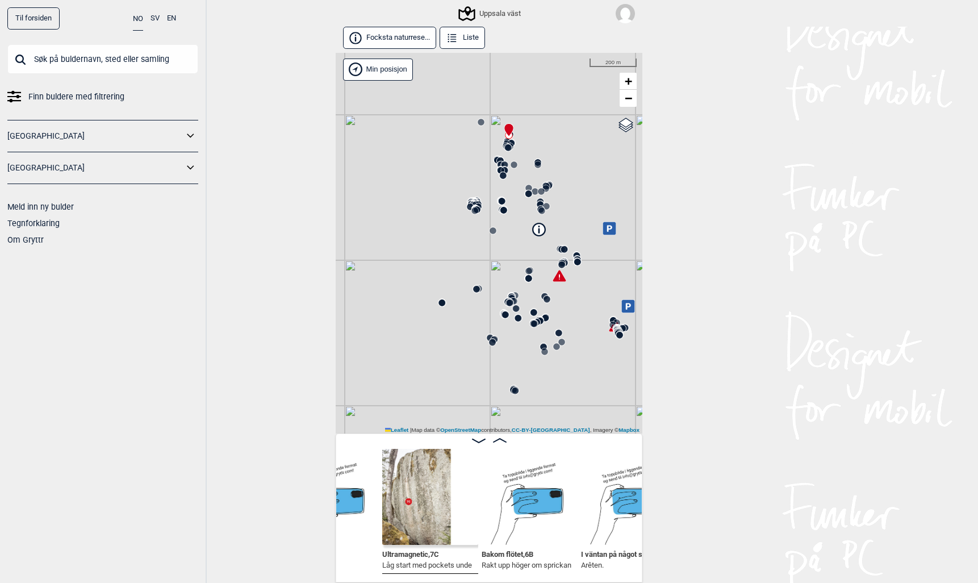
scroll to position [0, 256]
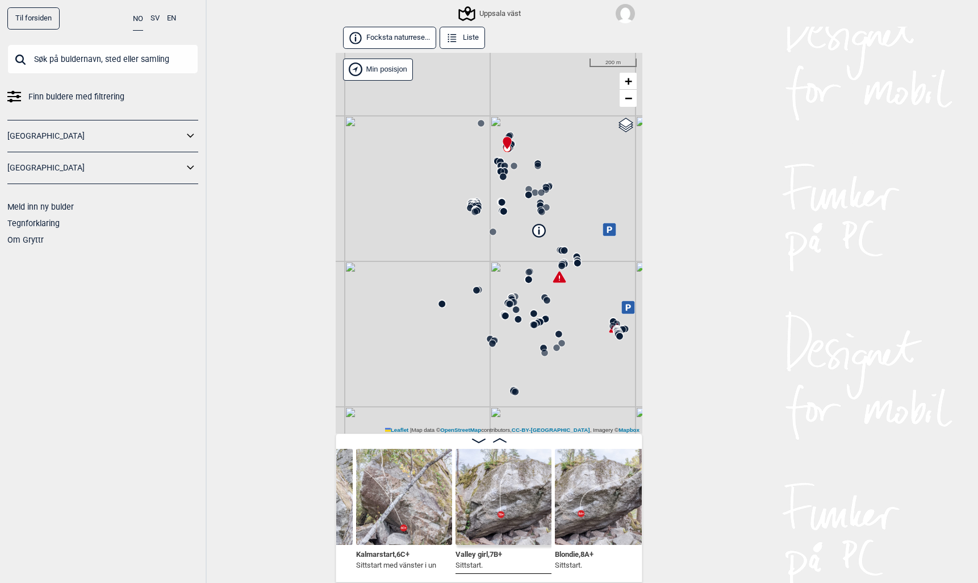
scroll to position [0, 1017]
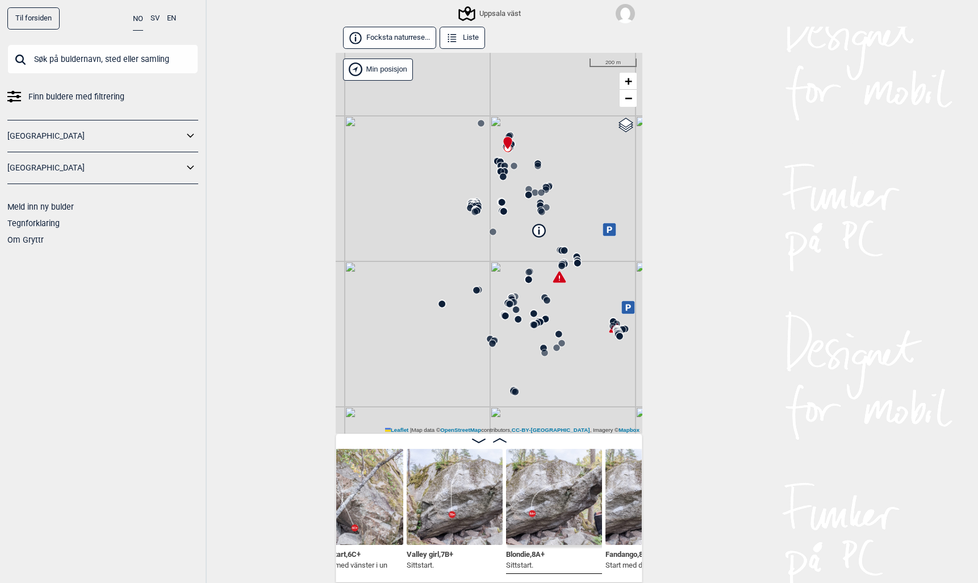
scroll to position [0, 991]
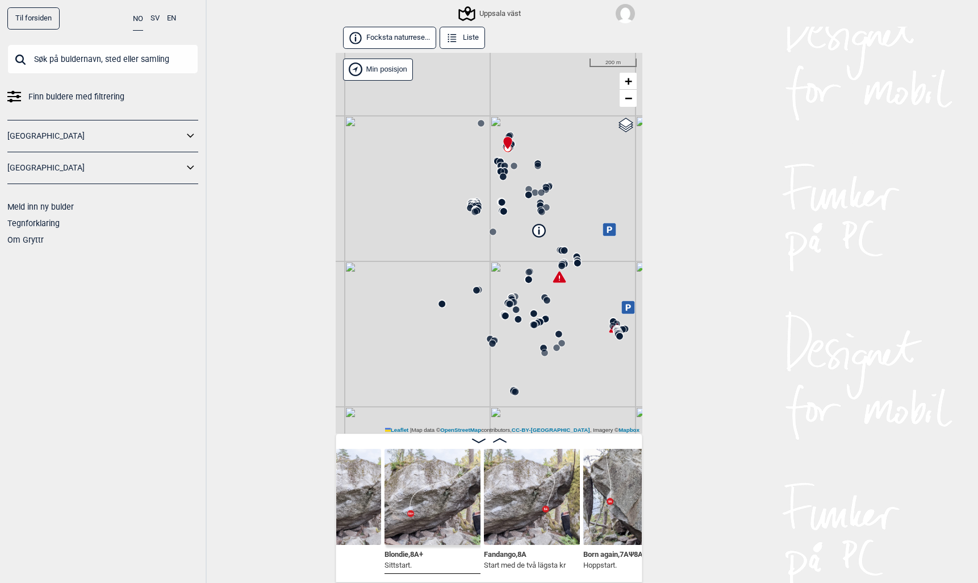
scroll to position [0, 1140]
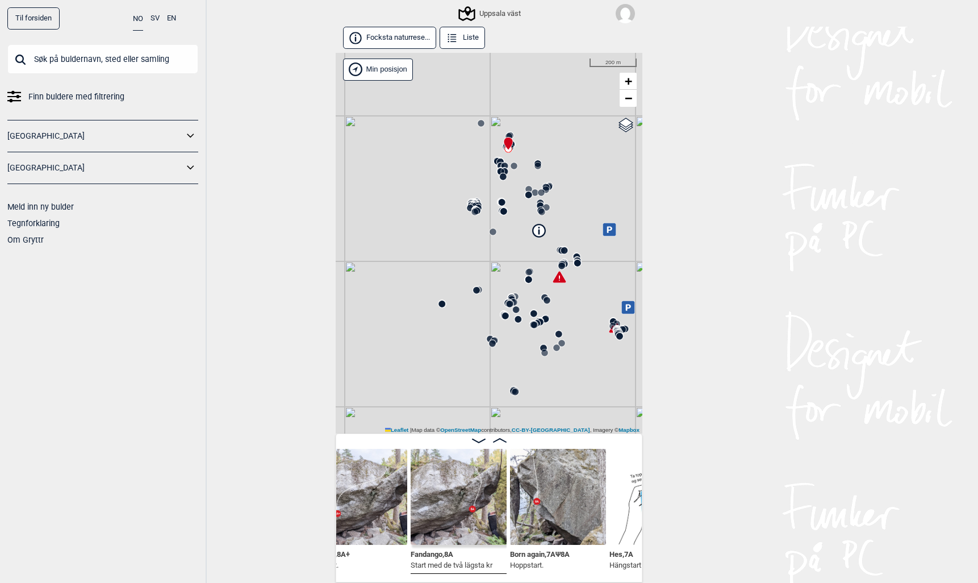
scroll to position [0, 1237]
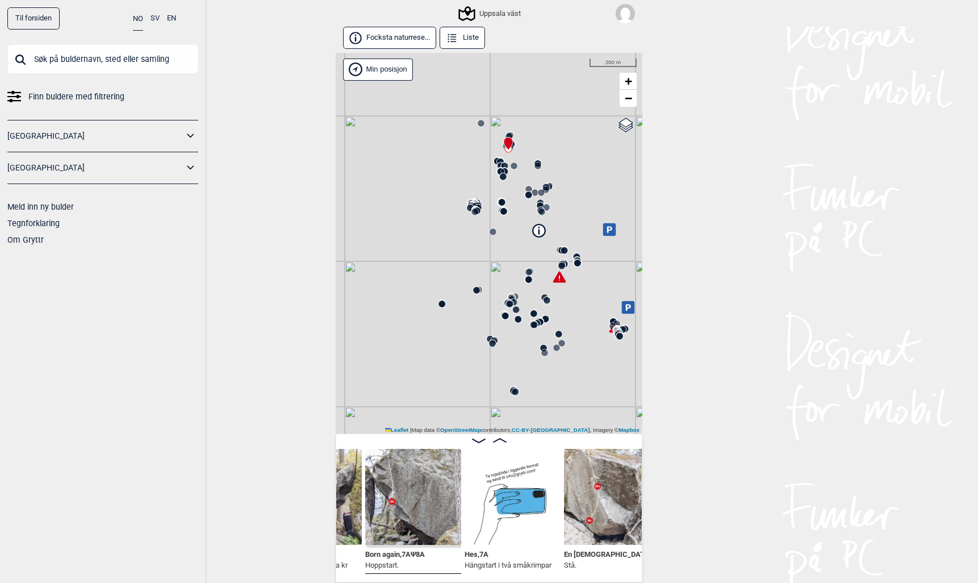
scroll to position [1, 0]
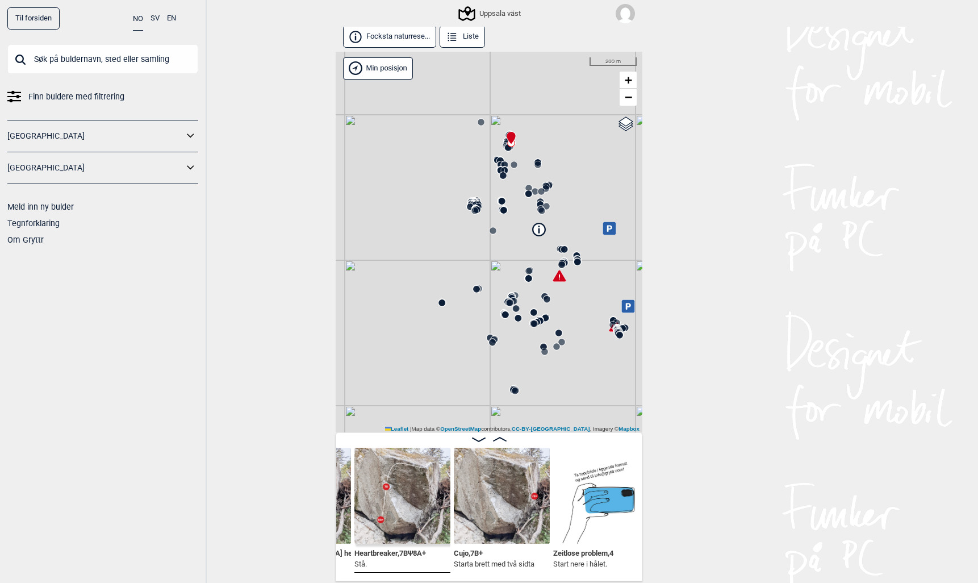
scroll to position [0, 1673]
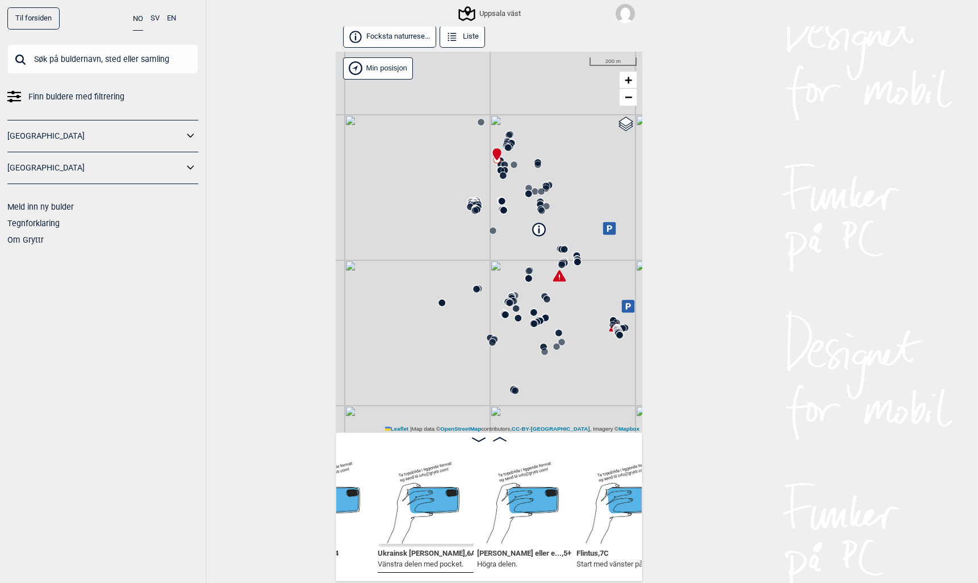
scroll to position [0, 1946]
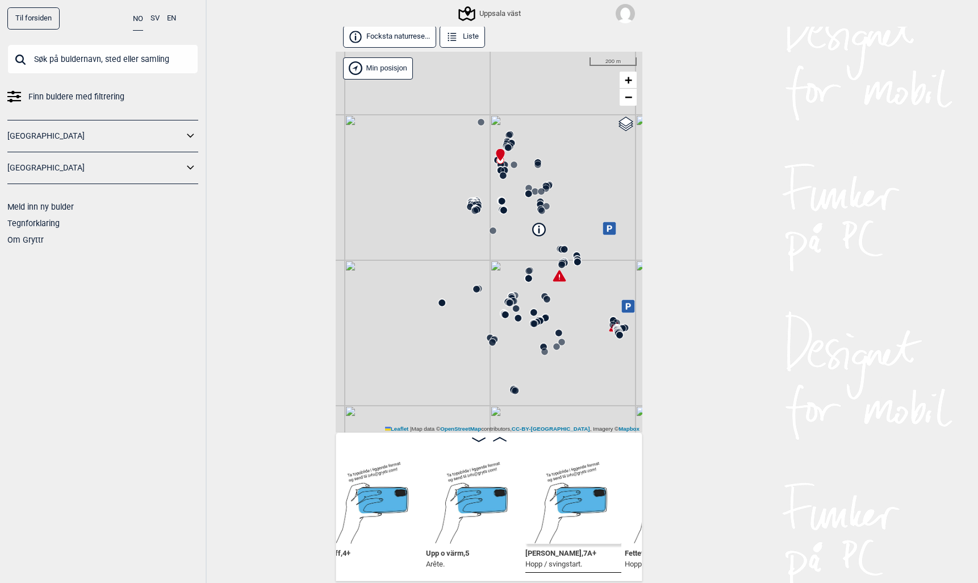
scroll to position [0, 2486]
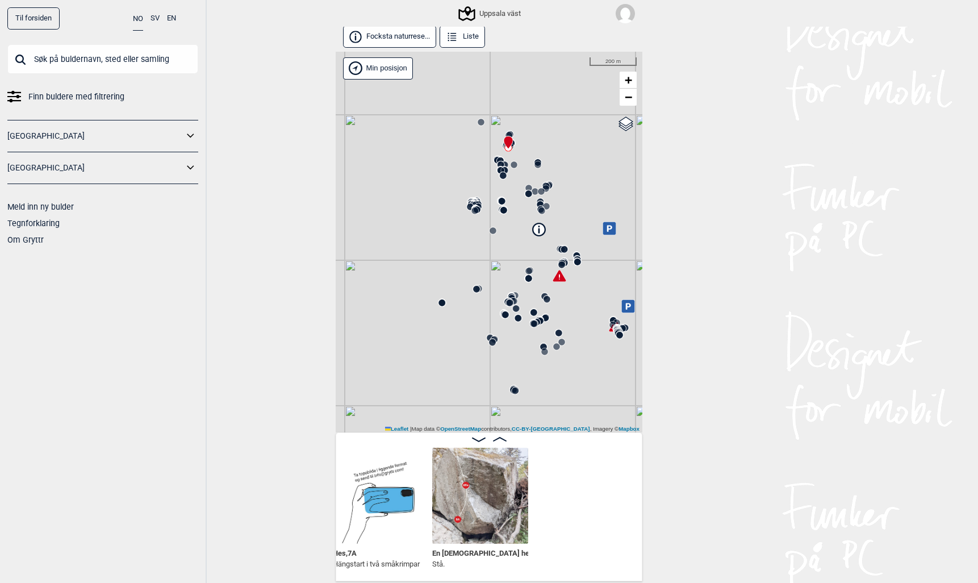
scroll to position [0, 1300]
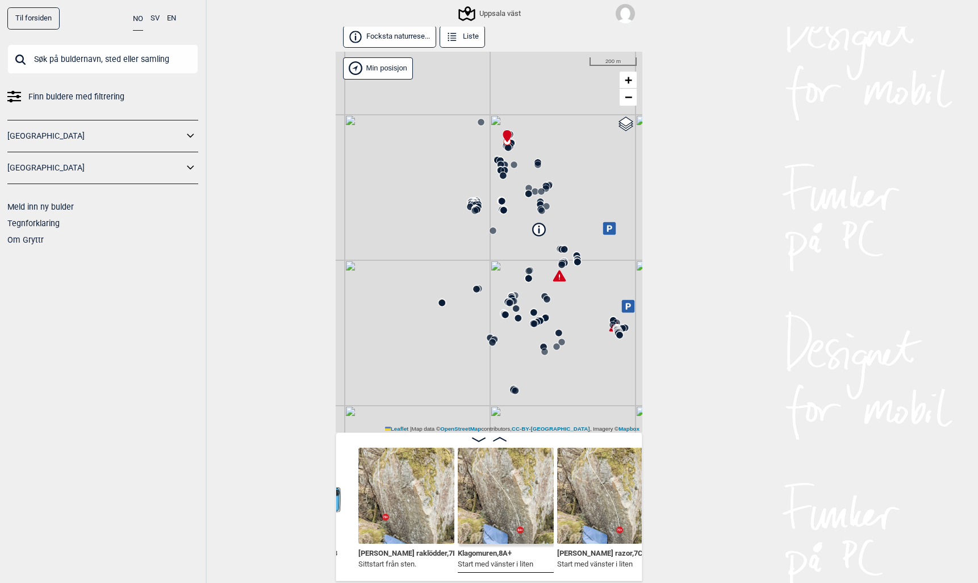
scroll to position [0, 574]
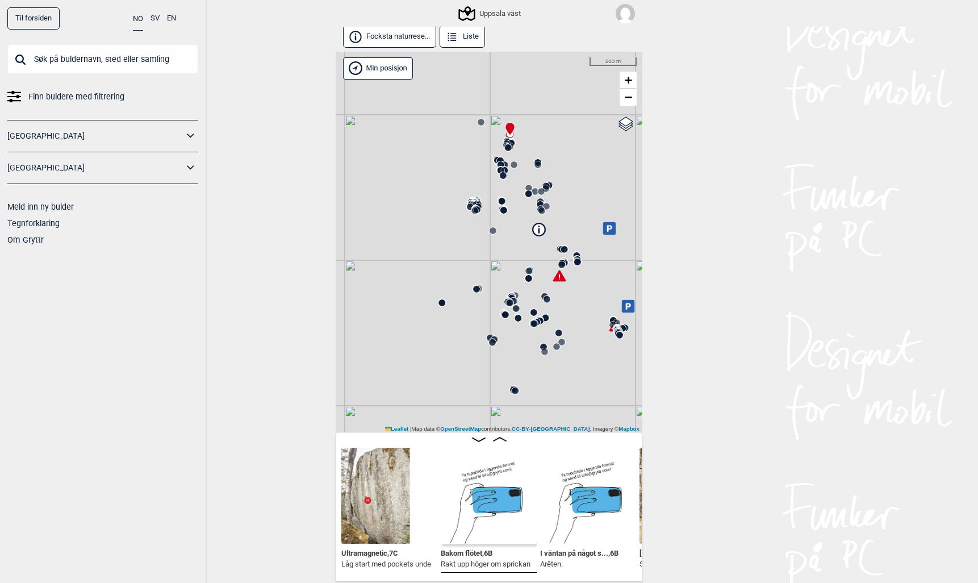
scroll to position [0, 302]
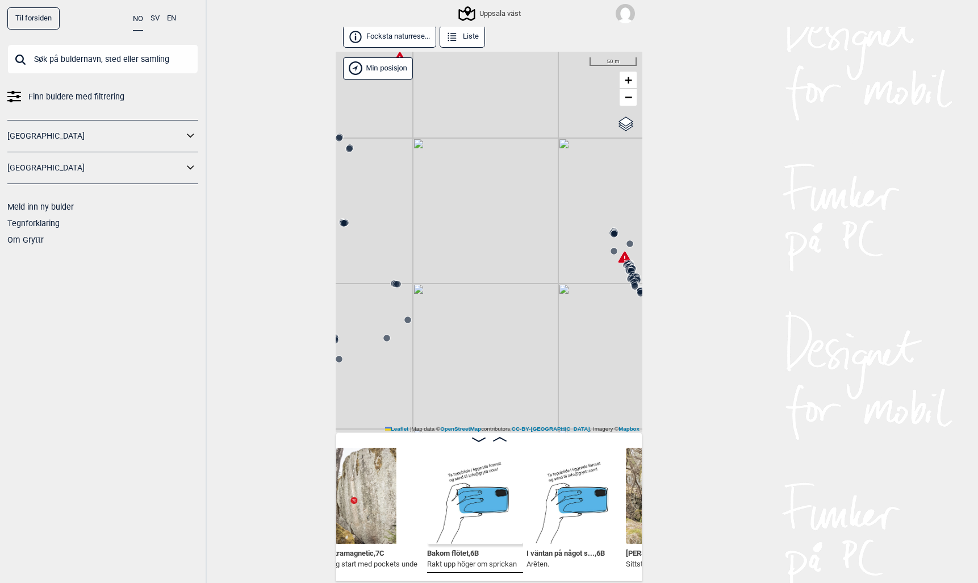
click at [623, 254] on icon at bounding box center [625, 256] width 13 height 11
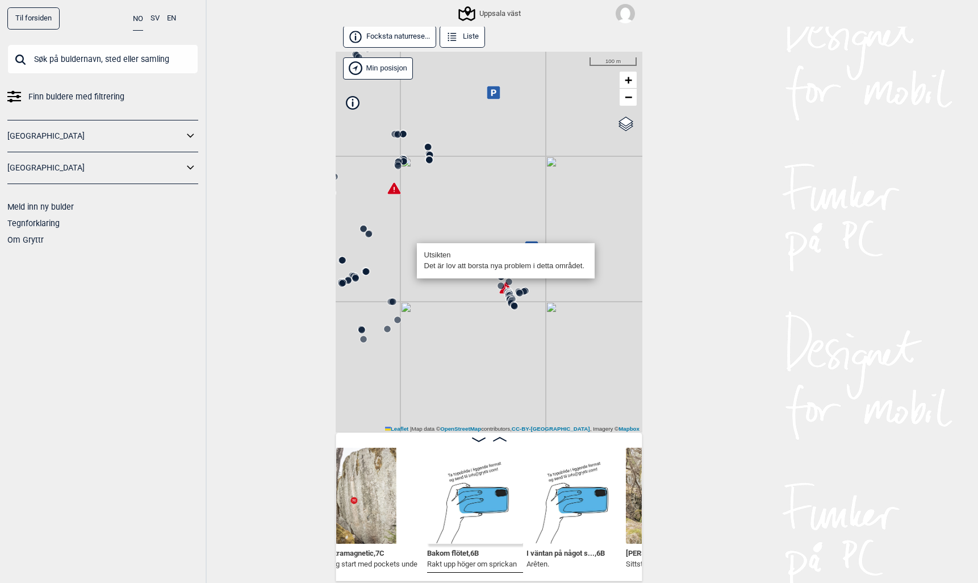
scroll to position [0, 0]
click at [53, 63] on input "text" at bounding box center [102, 59] width 191 height 30
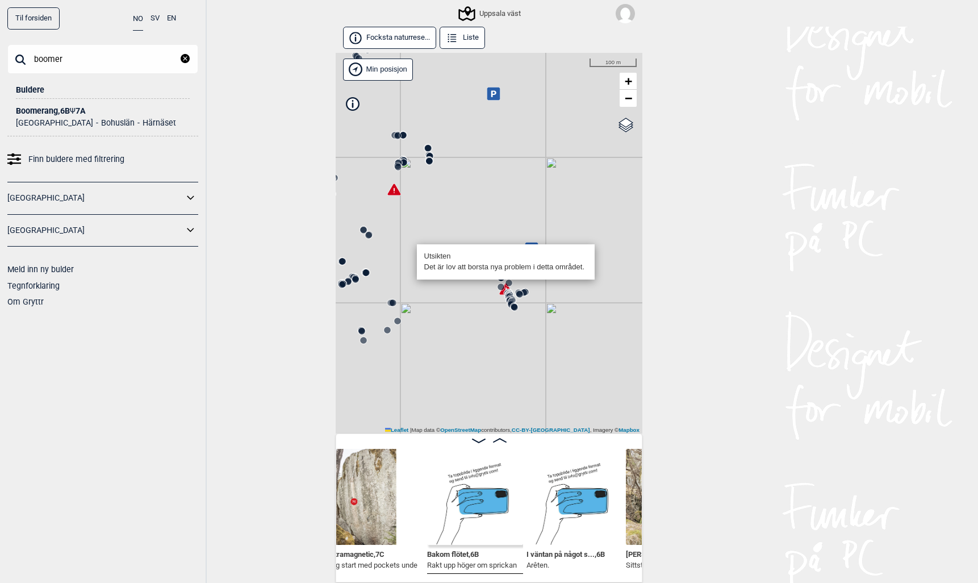
type input "boomer"
click at [563, 200] on div "Uppsala väst" at bounding box center [489, 243] width 307 height 381
